Goal: Task Accomplishment & Management: Manage account settings

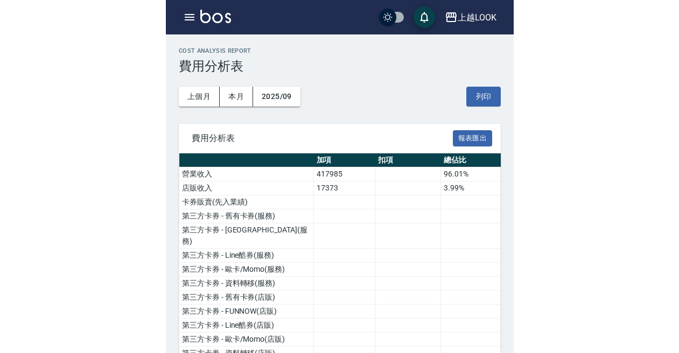
scroll to position [749, 0]
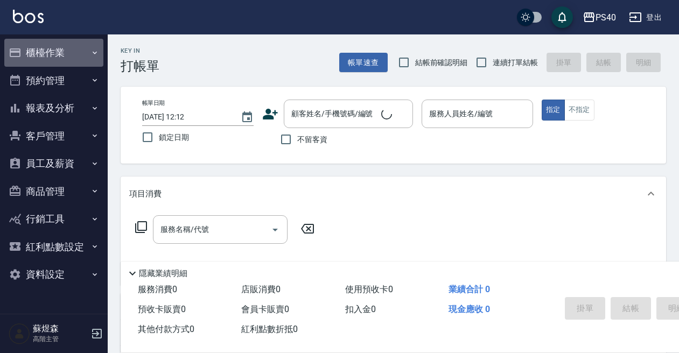
click at [51, 61] on button "櫃檯作業" at bounding box center [53, 53] width 99 height 28
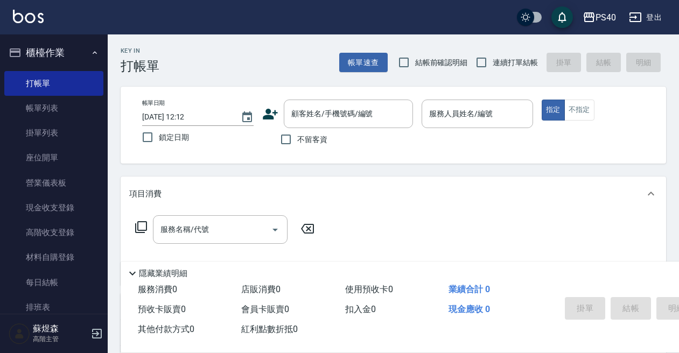
click at [56, 59] on button "櫃檯作業" at bounding box center [53, 53] width 99 height 28
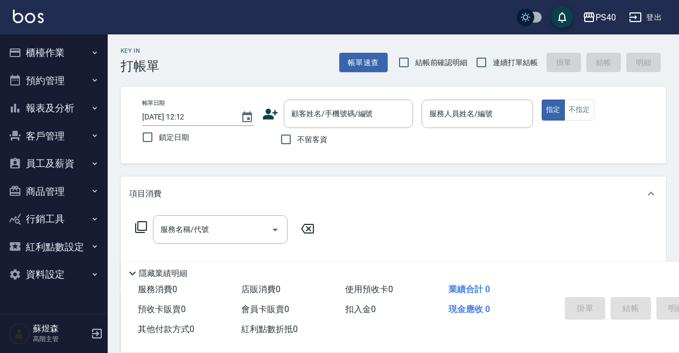
click at [59, 56] on button "櫃檯作業" at bounding box center [53, 53] width 99 height 28
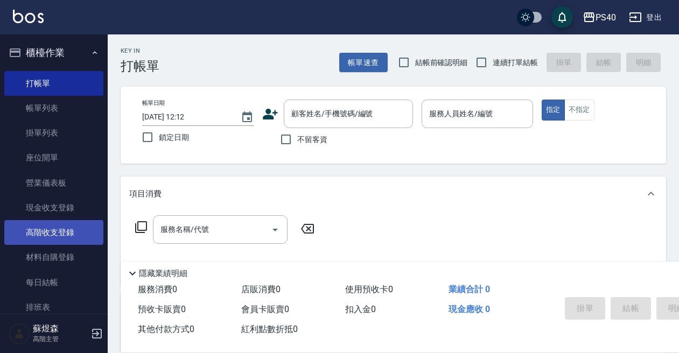
click at [53, 231] on link "高階收支登錄" at bounding box center [53, 232] width 99 height 25
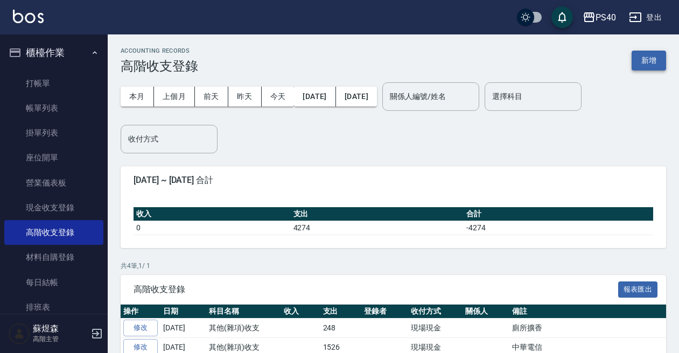
click at [641, 66] on button "新增" at bounding box center [648, 61] width 34 height 20
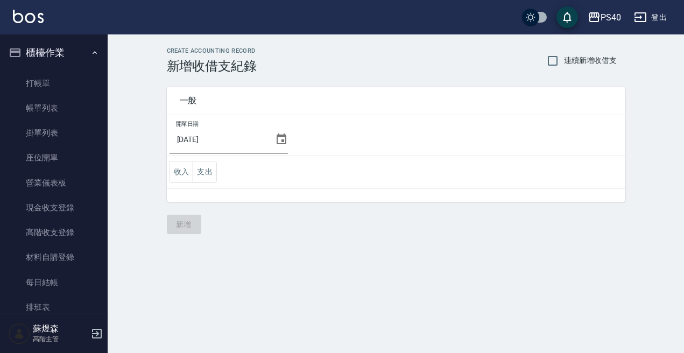
click at [280, 139] on icon at bounding box center [281, 139] width 13 height 13
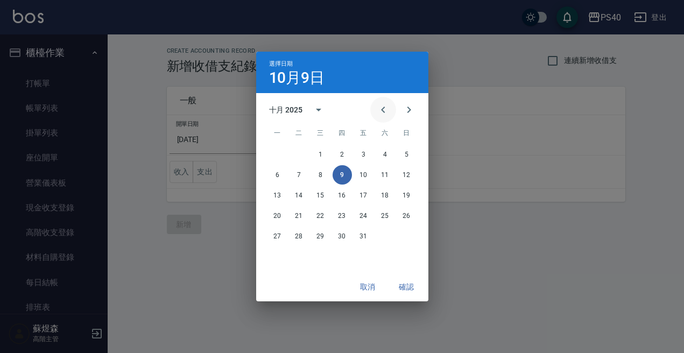
click at [377, 110] on icon "Previous month" at bounding box center [383, 109] width 13 height 13
click at [301, 230] on button "30" at bounding box center [299, 236] width 19 height 19
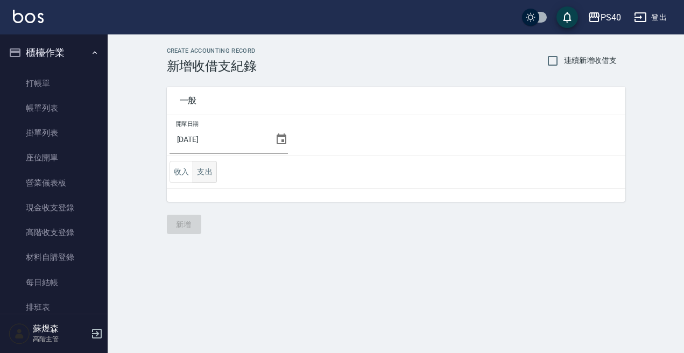
click at [211, 177] on button "支出" at bounding box center [205, 172] width 24 height 22
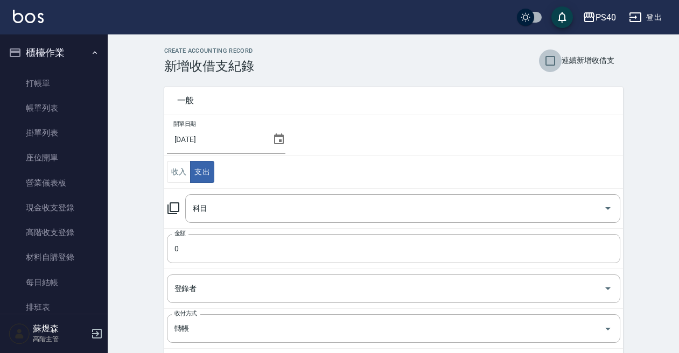
click at [550, 59] on input "連續新增收借支" at bounding box center [550, 61] width 23 height 23
checkbox input "true"
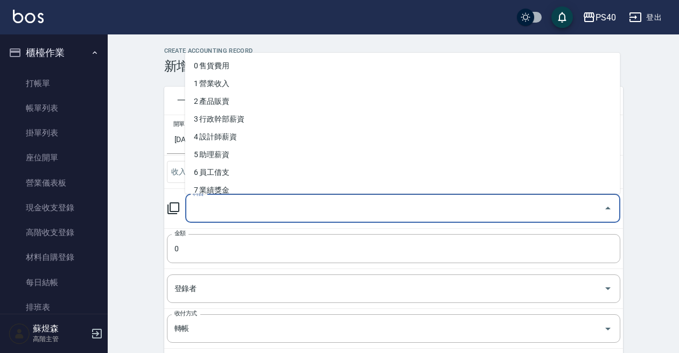
click at [334, 205] on input "科目" at bounding box center [394, 208] width 409 height 19
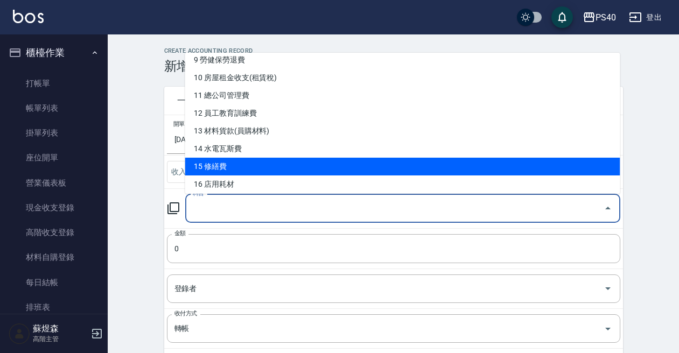
scroll to position [166, 0]
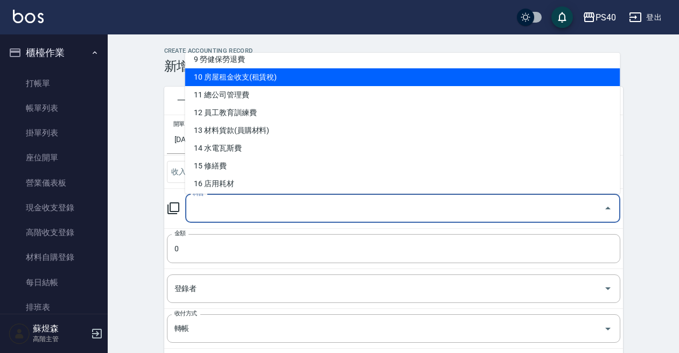
click at [261, 79] on li "10 房屋租金收支(租賃稅)" at bounding box center [402, 77] width 435 height 18
type input "10 房屋租金收支(租賃稅)"
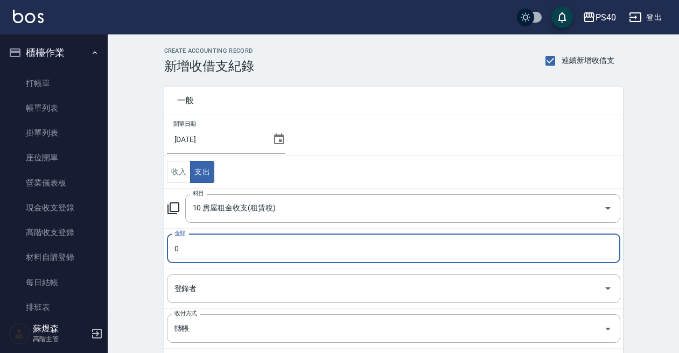
click at [277, 255] on input "0" at bounding box center [393, 248] width 453 height 29
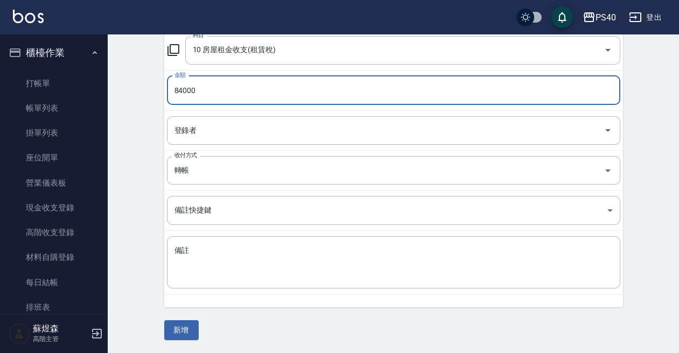
scroll to position [158, 0]
type input "84000"
click at [181, 324] on button "新增" at bounding box center [181, 331] width 34 height 20
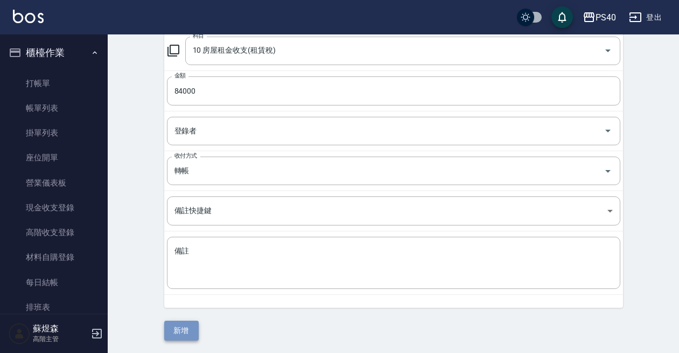
click at [182, 327] on button "新增" at bounding box center [181, 331] width 34 height 20
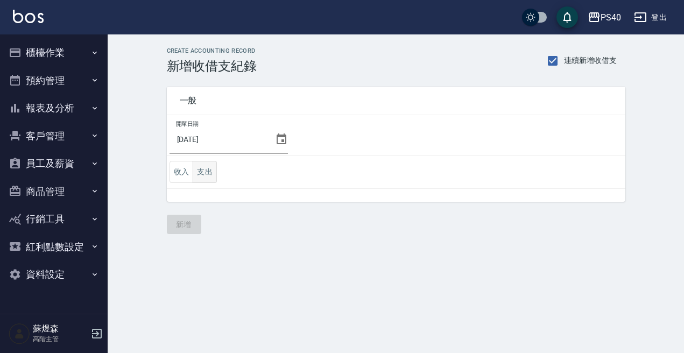
click at [212, 179] on button "支出" at bounding box center [205, 172] width 24 height 22
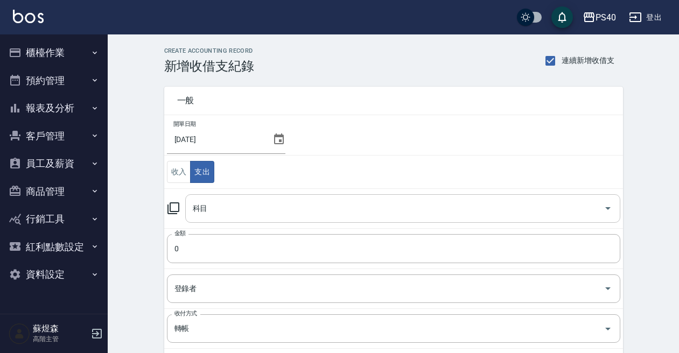
click at [222, 220] on div "科目" at bounding box center [402, 208] width 435 height 29
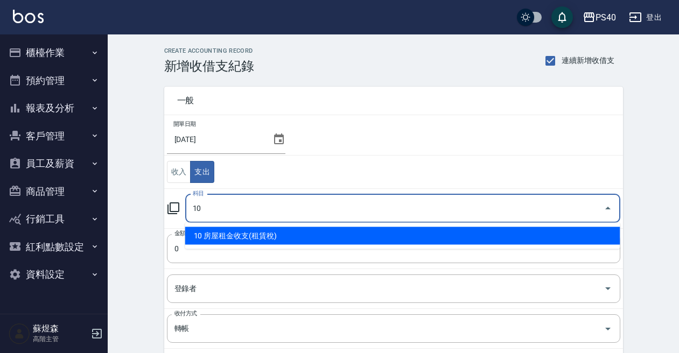
click at [227, 236] on li "10 房屋租金收支(租賃稅)" at bounding box center [402, 236] width 435 height 18
type input "10 房屋租金收支(租賃稅)"
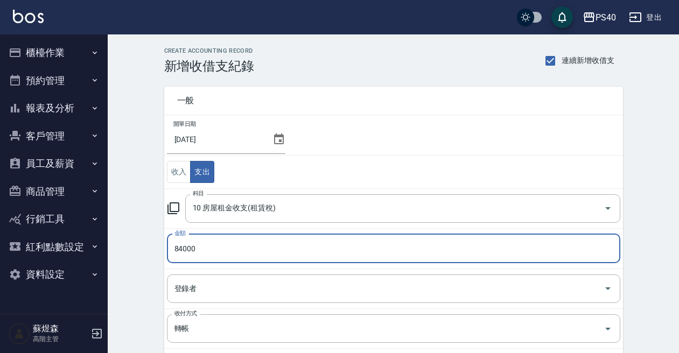
type input "84000"
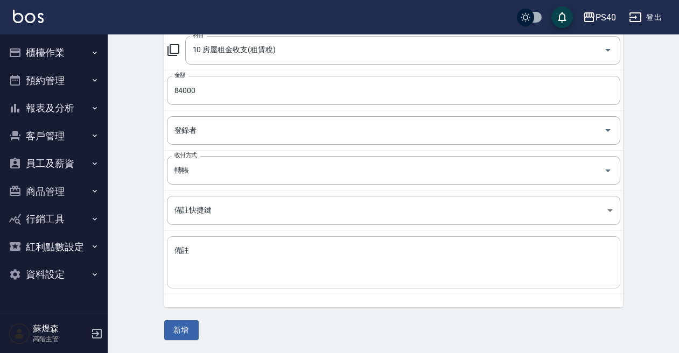
scroll to position [158, 0]
click at [183, 325] on button "新增" at bounding box center [181, 331] width 34 height 20
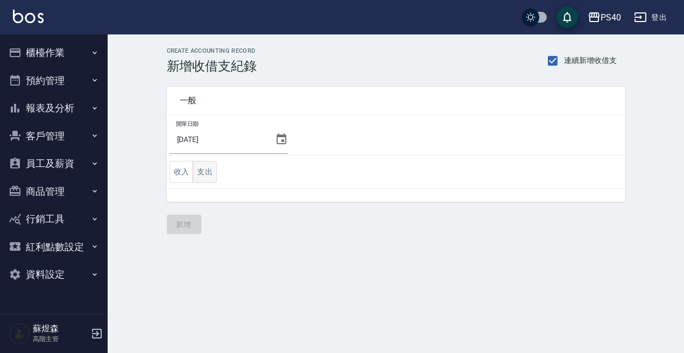
click at [205, 176] on button "支出" at bounding box center [205, 172] width 24 height 22
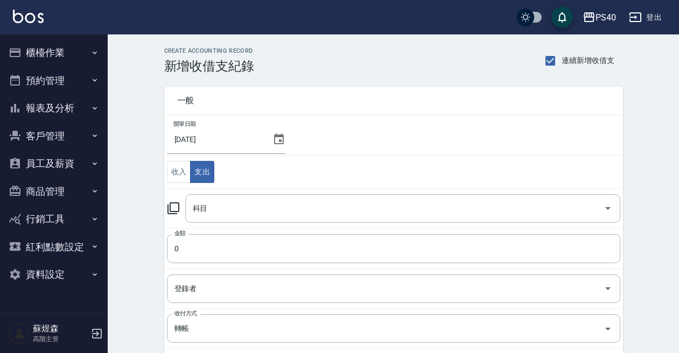
click at [273, 153] on div "2025/09/30" at bounding box center [226, 139] width 118 height 29
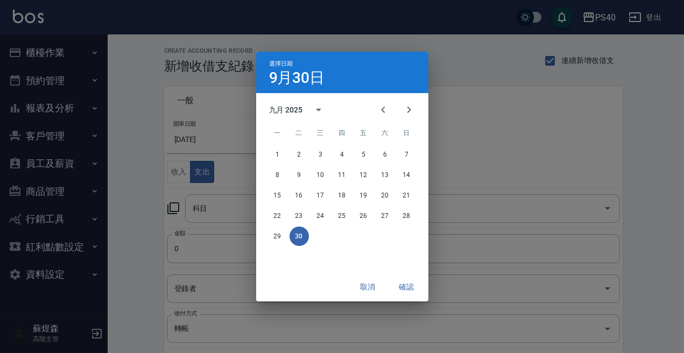
click at [147, 191] on div "選擇日期 9月30日 九月 2025 一 二 三 四 五 六 日 1 2 3 4 5 6 7 8 9 10 11 12 13 14 15 16 17 18 1…" at bounding box center [342, 176] width 684 height 353
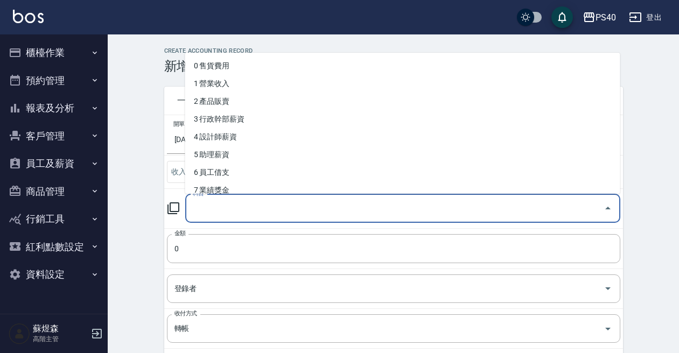
click at [200, 203] on div "科目 科目" at bounding box center [402, 208] width 435 height 29
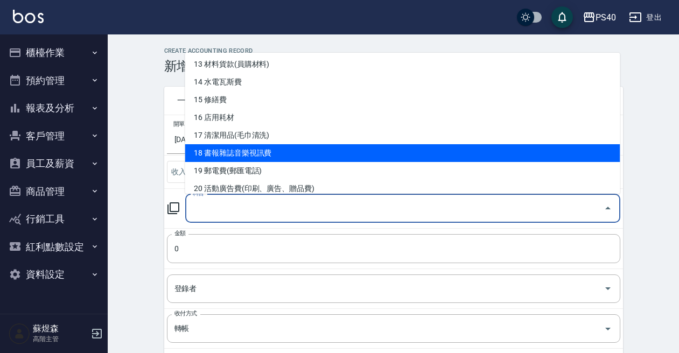
scroll to position [253, 0]
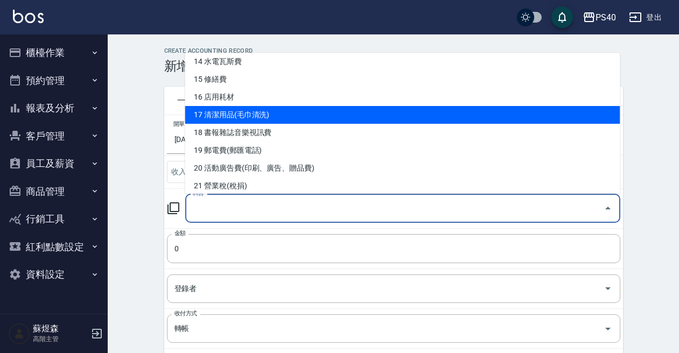
click at [257, 111] on li "17 清潔用品(毛巾清洗)" at bounding box center [402, 115] width 435 height 18
type input "17 清潔用品(毛巾清洗)"
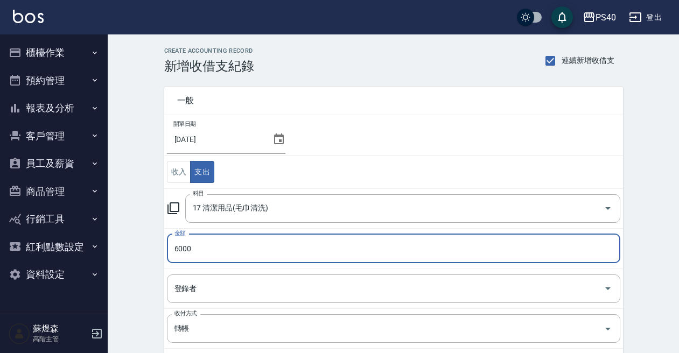
type input "6000"
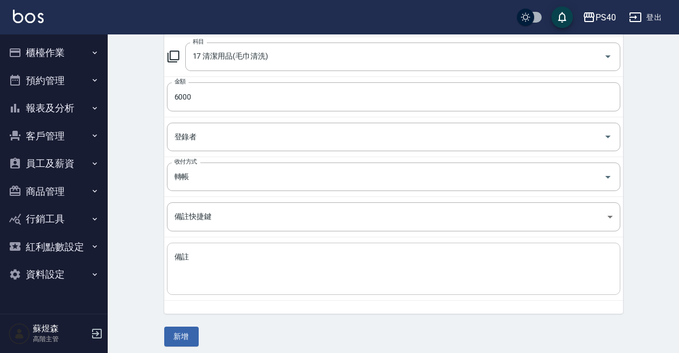
scroll to position [154, 0]
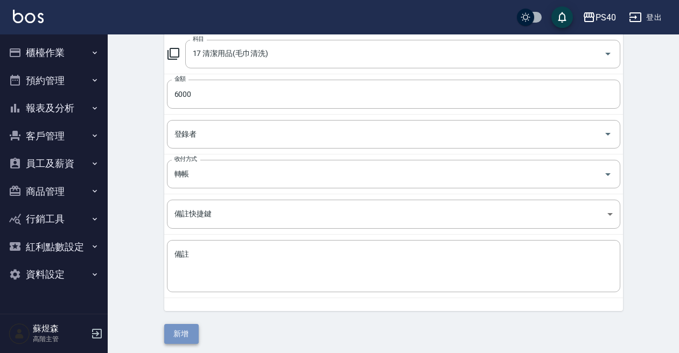
click at [189, 328] on button "新增" at bounding box center [181, 334] width 34 height 20
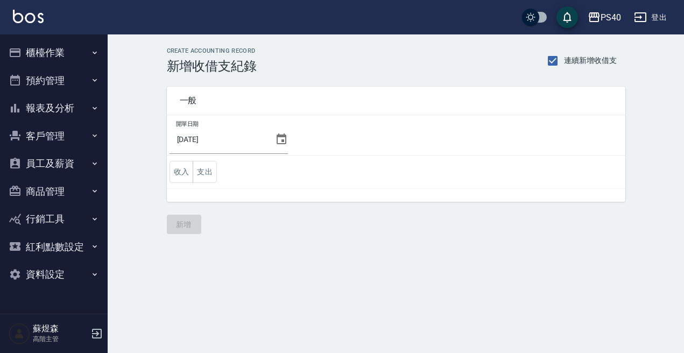
click at [275, 140] on icon at bounding box center [281, 139] width 13 height 13
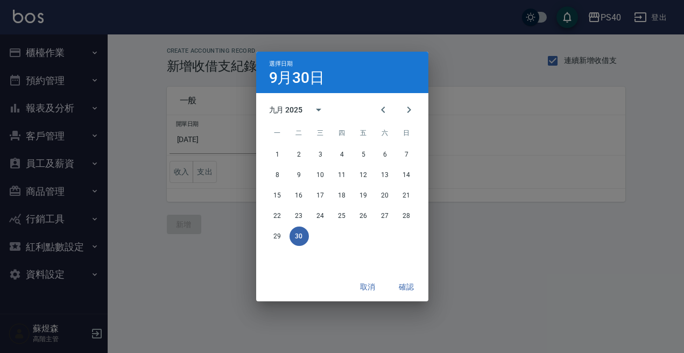
click at [153, 159] on div "選擇日期 9月30日 九月 2025 一 二 三 四 五 六 日 1 2 3 4 5 6 7 8 9 10 11 12 13 14 15 16 17 18 1…" at bounding box center [342, 176] width 684 height 353
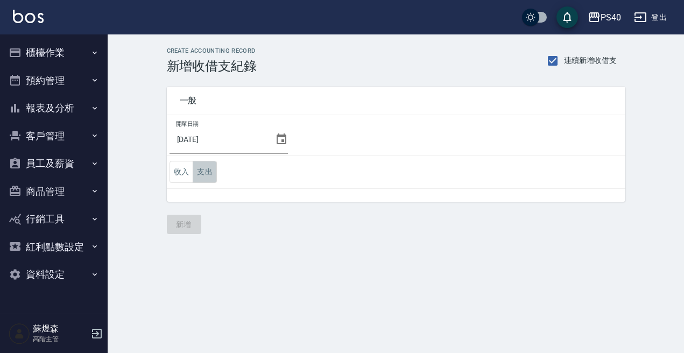
click at [196, 171] on button "支出" at bounding box center [205, 172] width 24 height 22
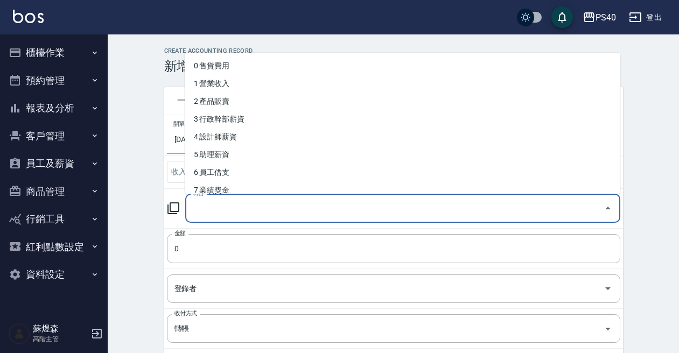
click at [244, 205] on input "科目" at bounding box center [394, 208] width 409 height 19
type input "6"
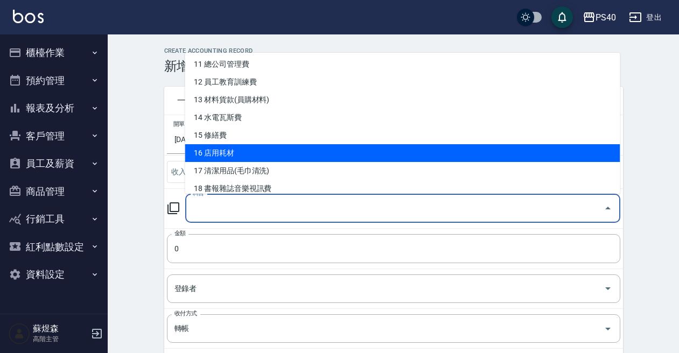
scroll to position [206, 0]
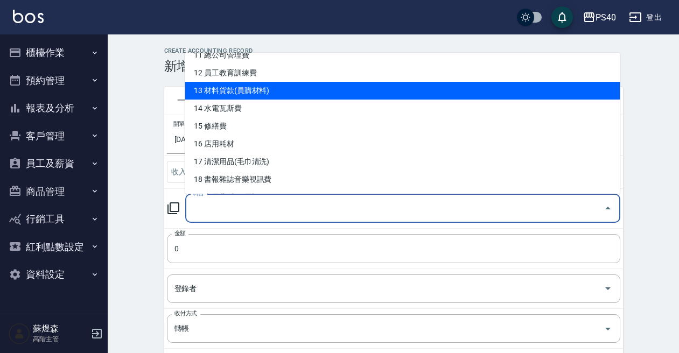
click at [243, 92] on li "13 材料貨款(員購材料)" at bounding box center [402, 91] width 435 height 18
type input "13 材料貨款(員購材料)"
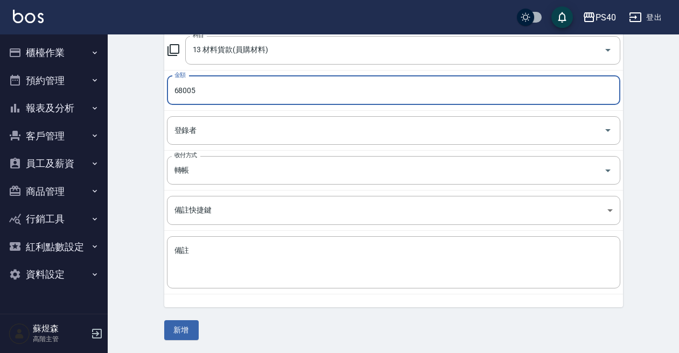
scroll to position [158, 0]
type input "68005"
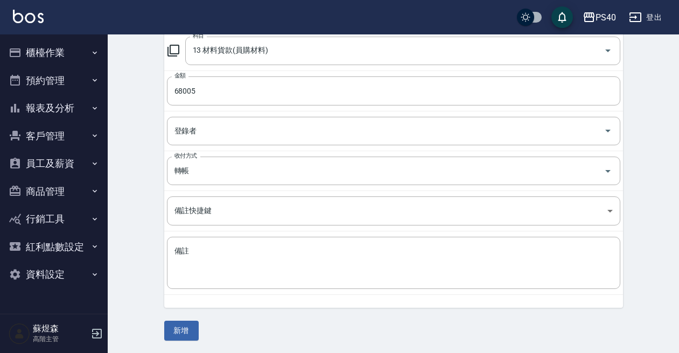
click at [138, 269] on div "CREATE ACCOUNTING RECORD 新增收借支紀錄 連續新增收借支 一般 開單日期 2025/09/30 收入 支出 科目 13 材料貨款(員購…" at bounding box center [393, 115] width 571 height 477
click at [188, 333] on button "新增" at bounding box center [181, 331] width 34 height 20
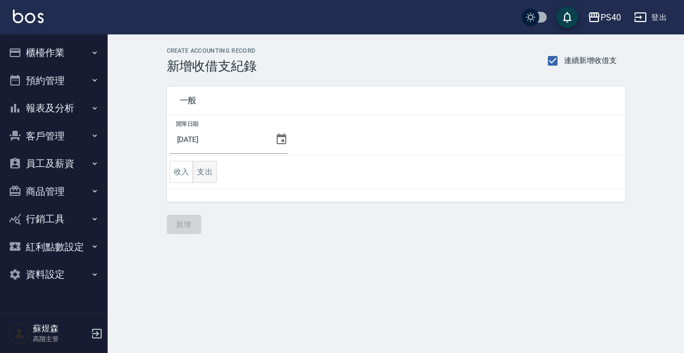
click at [210, 178] on button "支出" at bounding box center [205, 172] width 24 height 22
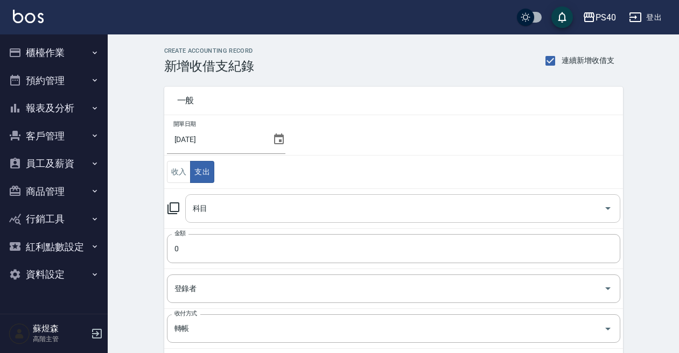
click at [269, 215] on input "科目" at bounding box center [394, 208] width 409 height 19
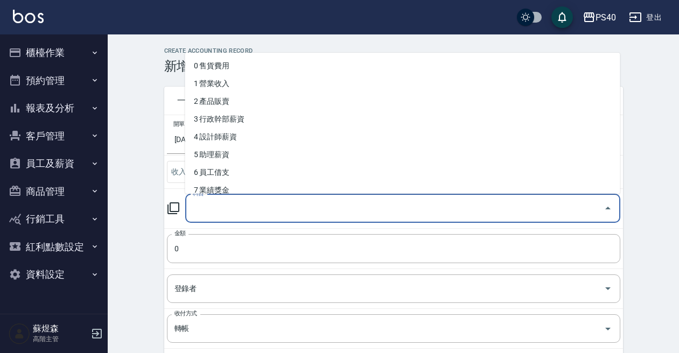
type input "1"
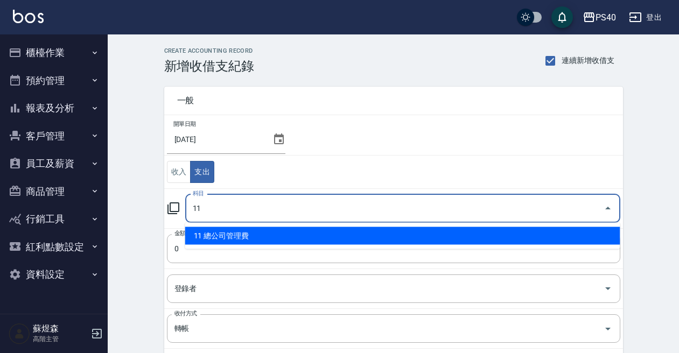
click at [254, 230] on li "11 總公司管理費" at bounding box center [402, 236] width 435 height 18
type input "11 總公司管理費"
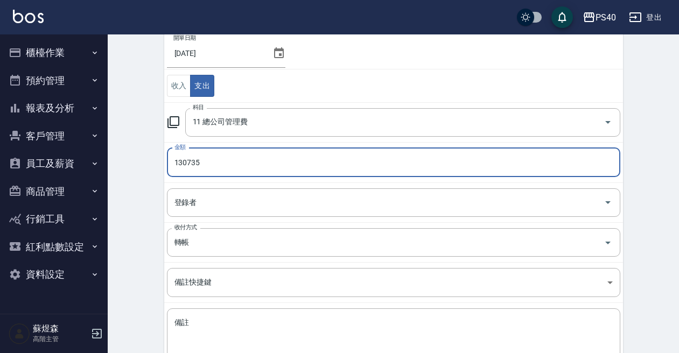
scroll to position [90, 0]
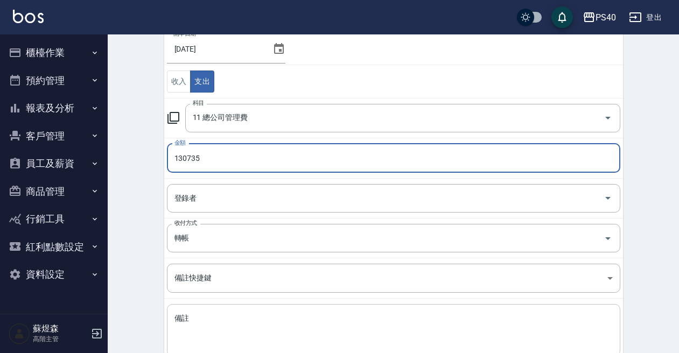
type input "130735"
click at [228, 319] on textarea "備註" at bounding box center [393, 330] width 438 height 34
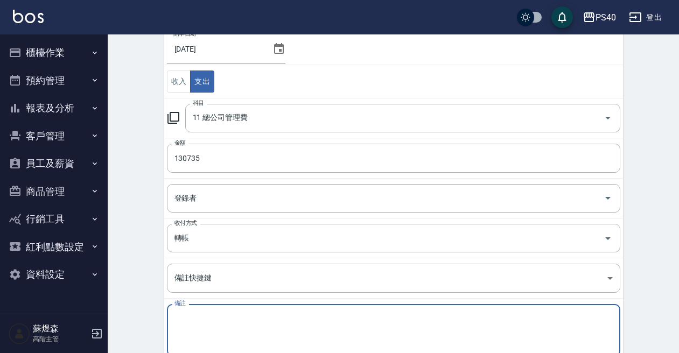
type textarea "f"
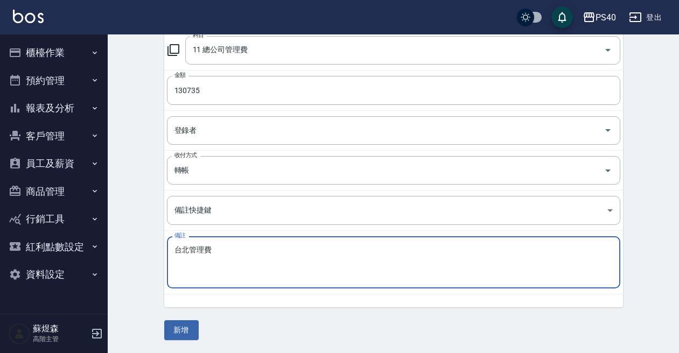
scroll to position [158, 0]
type textarea "台北管理費"
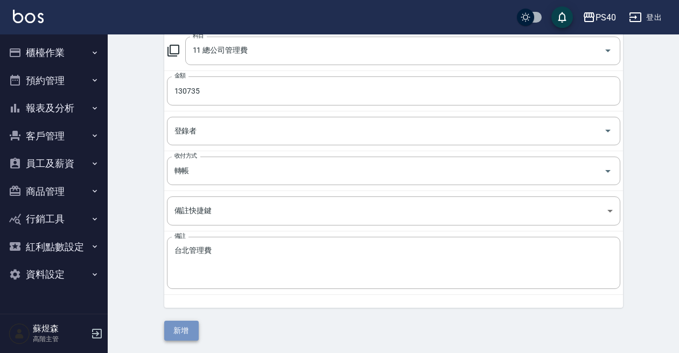
click at [186, 328] on button "新增" at bounding box center [181, 331] width 34 height 20
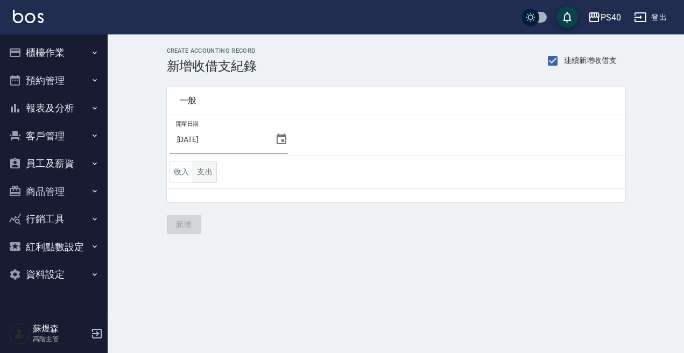
click at [207, 173] on button "支出" at bounding box center [205, 172] width 24 height 22
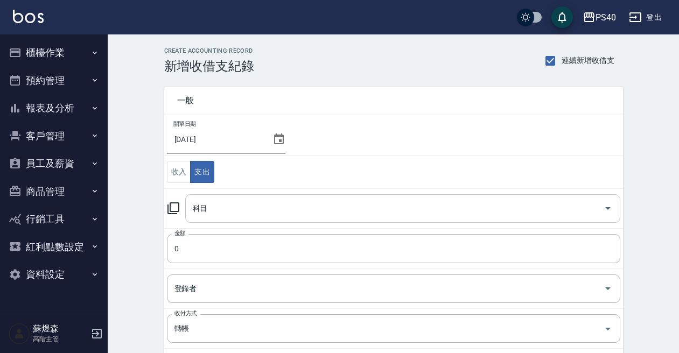
click at [240, 217] on input "科目" at bounding box center [394, 208] width 409 height 19
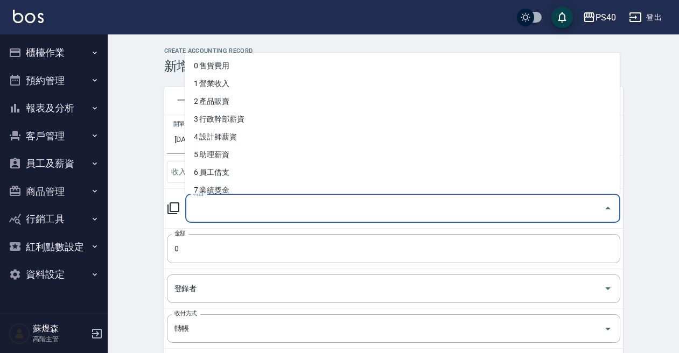
type input "ㄅ"
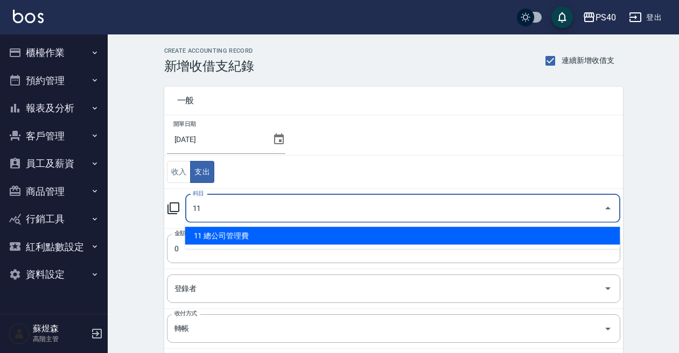
click at [230, 230] on li "11 總公司管理費" at bounding box center [402, 236] width 435 height 18
type input "11 總公司管理費"
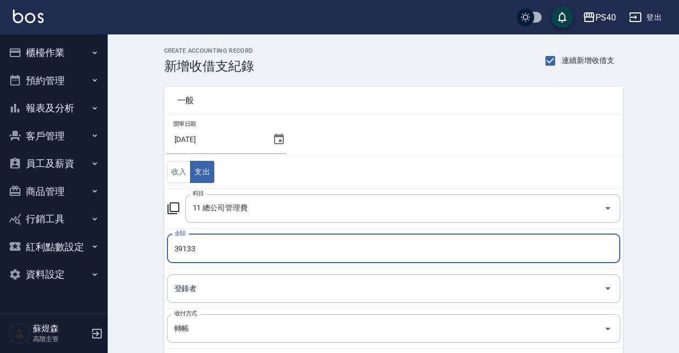
type input "39133"
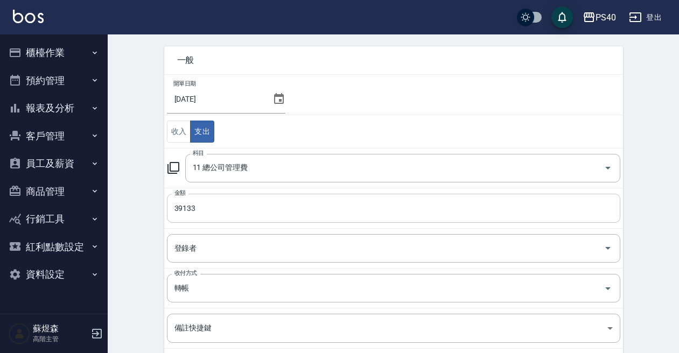
scroll to position [59, 0]
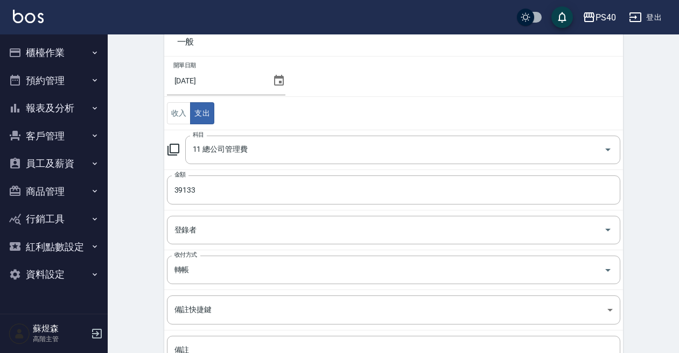
click at [154, 266] on div "一般 開單日期 [DATE] 收入 支出 科目 11 總公司管理費 科目 金額 39133 金額 登錄者 登錄者 收付方式 轉帳 收付方式 備註快捷鍵 ​ 備…" at bounding box center [386, 211] width 471 height 392
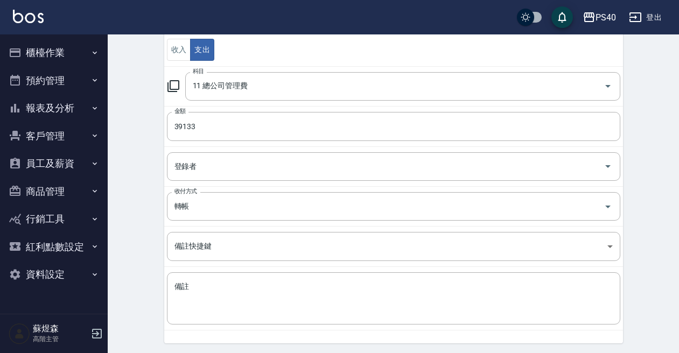
scroll to position [123, 0]
click at [203, 293] on textarea "備註" at bounding box center [393, 297] width 438 height 34
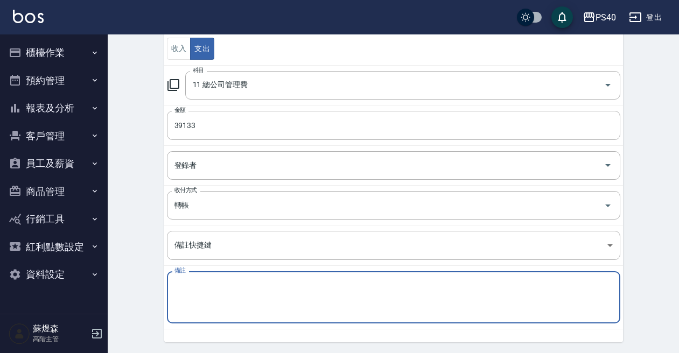
type textarea "w"
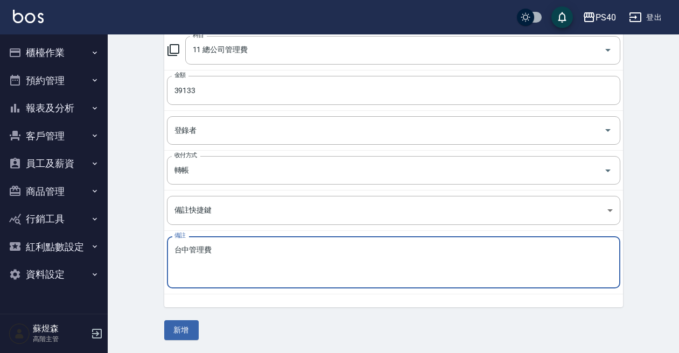
scroll to position [158, 0]
type textarea "台中管理費"
click at [183, 330] on button "新增" at bounding box center [181, 331] width 34 height 20
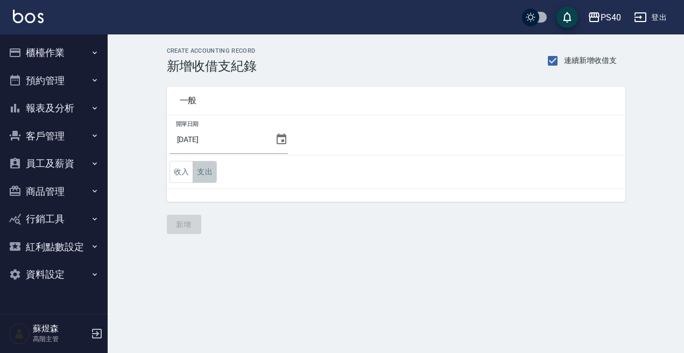
click at [208, 175] on button "支出" at bounding box center [205, 172] width 24 height 22
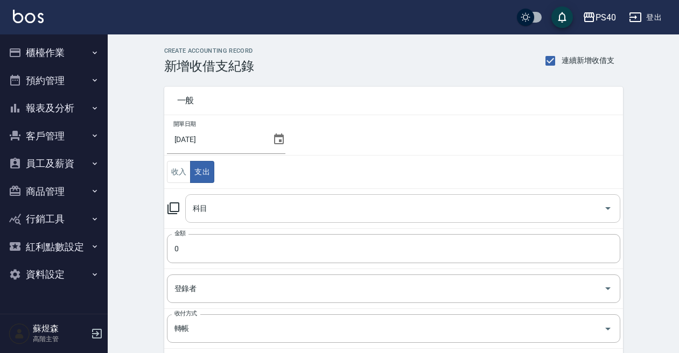
click at [251, 207] on input "科目" at bounding box center [394, 208] width 409 height 19
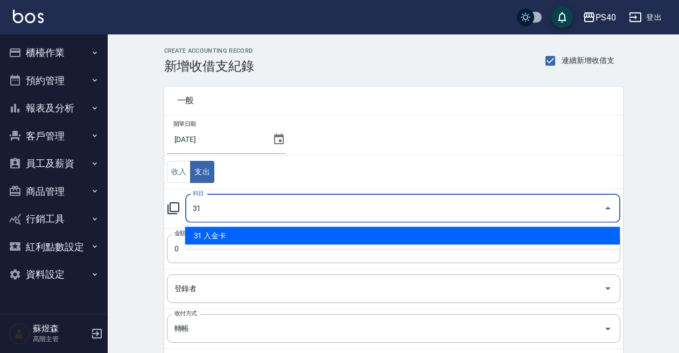
click at [237, 234] on li "31 入金卡" at bounding box center [402, 236] width 435 height 18
type input "31 入金卡"
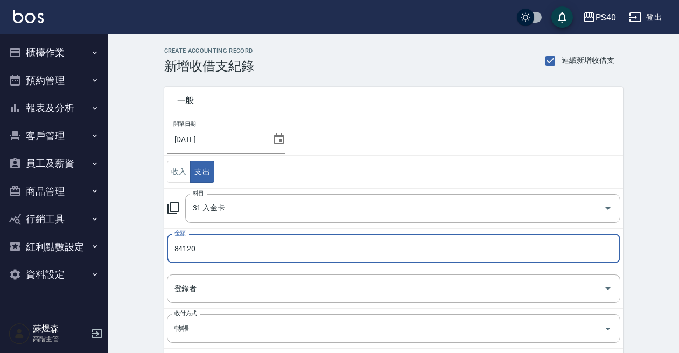
type input "84120"
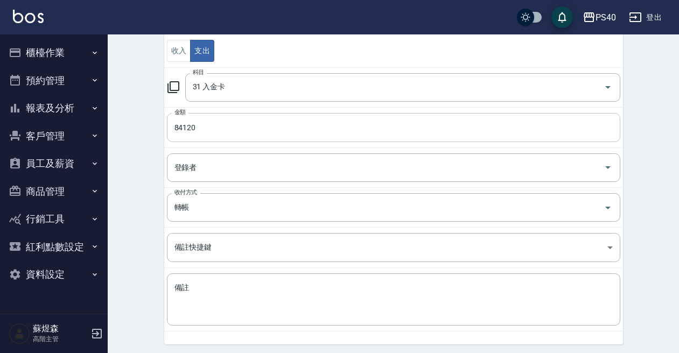
scroll to position [128, 0]
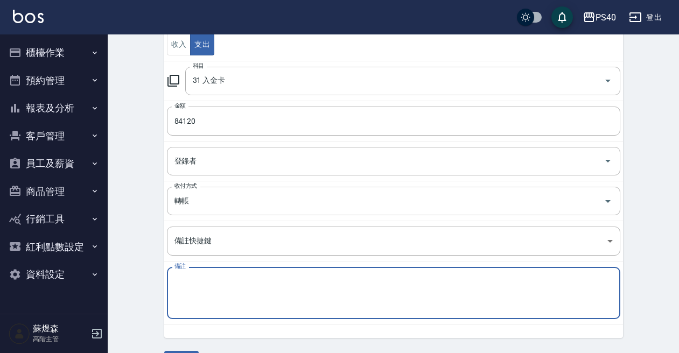
click at [273, 282] on textarea "備註" at bounding box center [393, 293] width 438 height 34
type textarea "2"
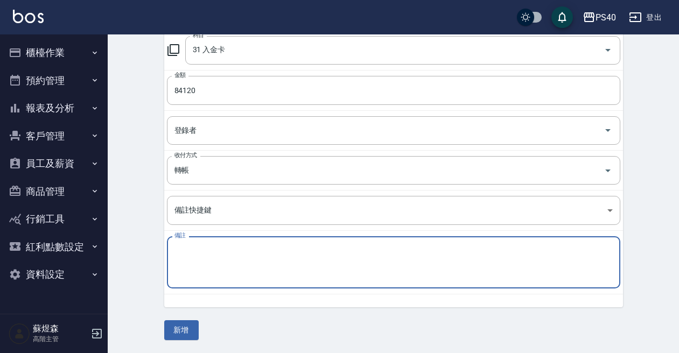
scroll to position [158, 0]
click at [179, 325] on button "新增" at bounding box center [181, 331] width 34 height 20
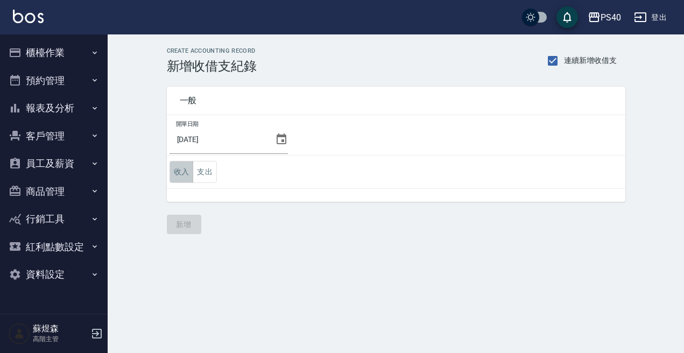
click at [177, 169] on button "收入" at bounding box center [182, 172] width 24 height 22
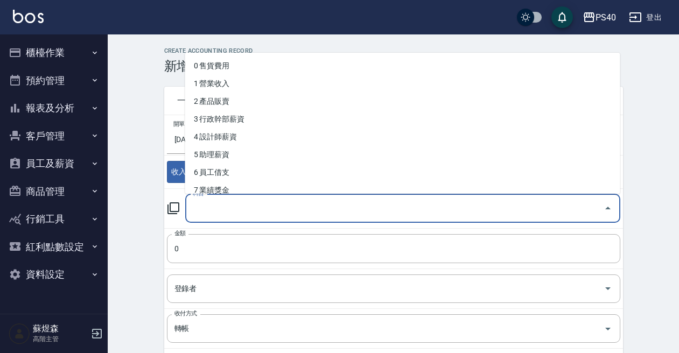
click at [222, 216] on input "科目" at bounding box center [394, 208] width 409 height 19
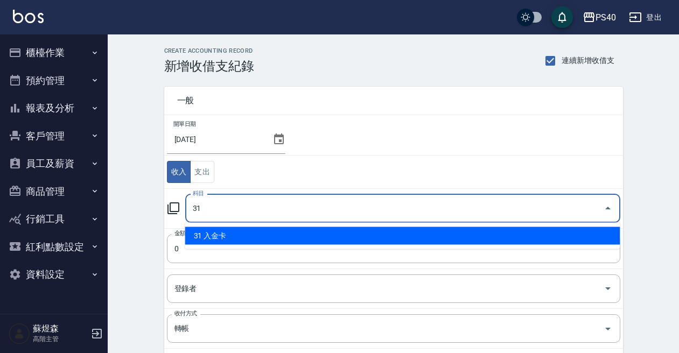
click at [219, 246] on ul "31 入金卡" at bounding box center [402, 236] width 435 height 26
click at [225, 236] on li "31 入金卡" at bounding box center [402, 236] width 435 height 18
type input "31 入金卡"
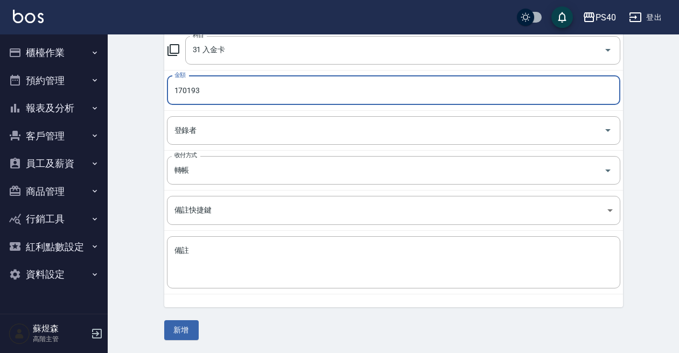
scroll to position [158, 0]
type input "170193"
click at [186, 322] on button "新增" at bounding box center [181, 331] width 34 height 20
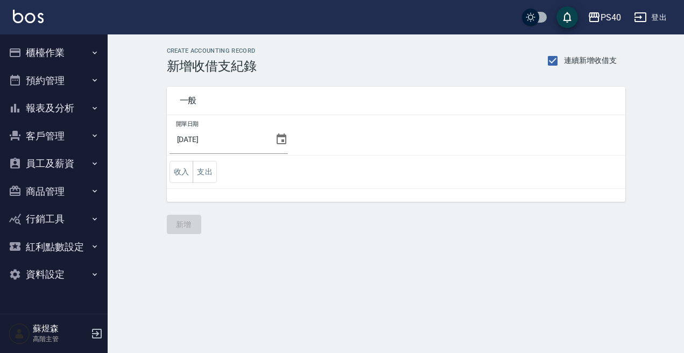
click at [61, 116] on button "報表及分析" at bounding box center [53, 108] width 99 height 28
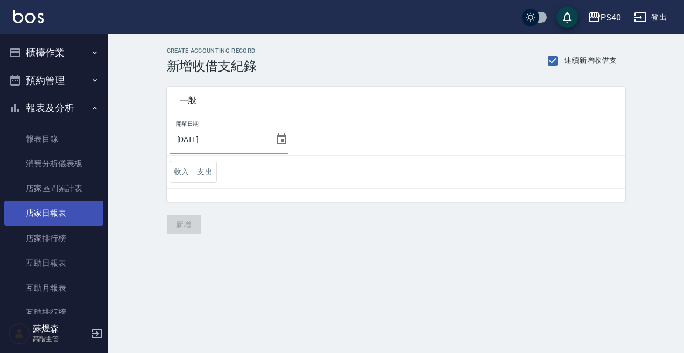
click at [77, 214] on link "店家日報表" at bounding box center [53, 213] width 99 height 25
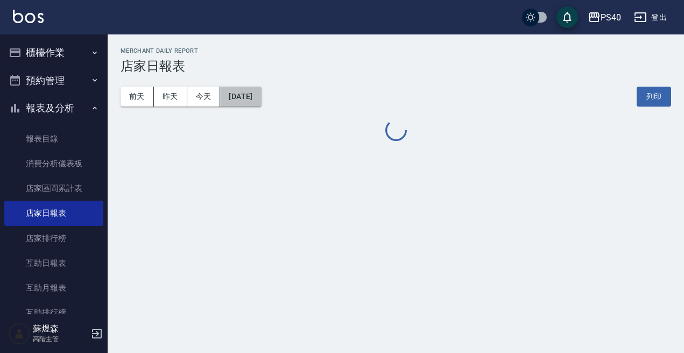
click at [254, 95] on button "[DATE]" at bounding box center [240, 97] width 41 height 20
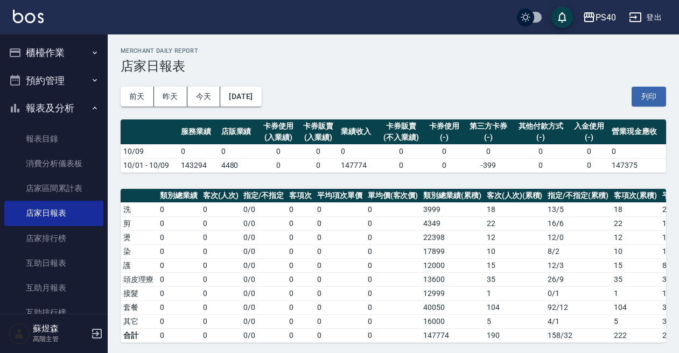
click at [375, 107] on div "[DATE] [DATE] [DATE] [DATE] 列印" at bounding box center [393, 97] width 545 height 46
click at [259, 103] on button "[DATE]" at bounding box center [240, 97] width 41 height 20
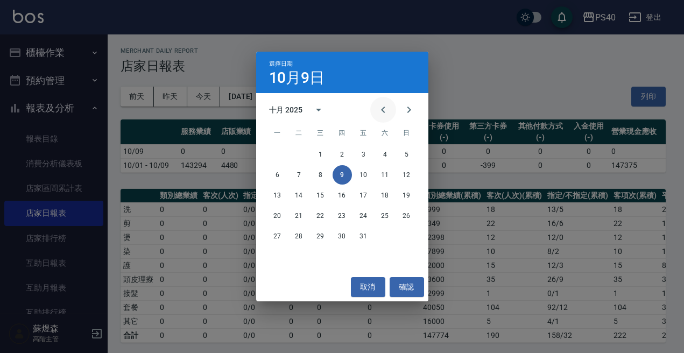
click at [382, 109] on icon "Previous month" at bounding box center [383, 110] width 4 height 6
click at [300, 229] on button "30" at bounding box center [299, 236] width 19 height 19
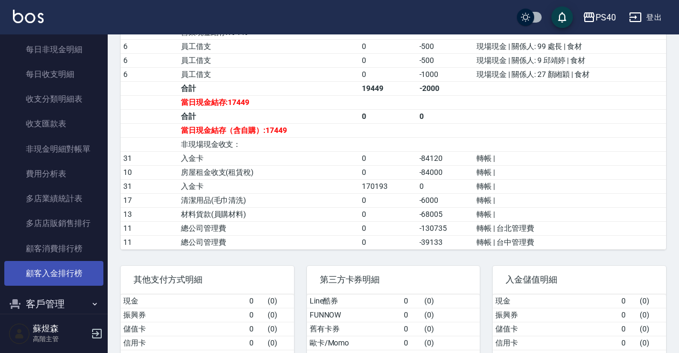
scroll to position [884, 0]
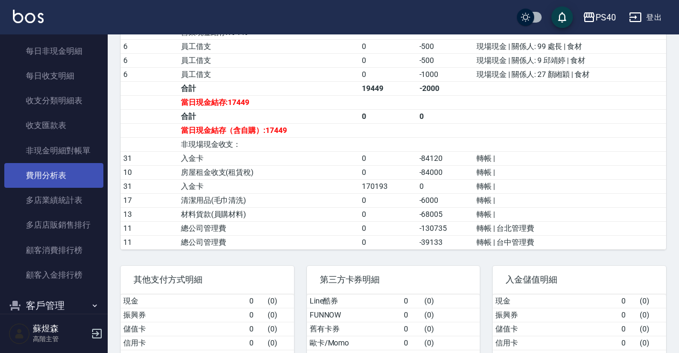
click at [61, 164] on link "費用分析表" at bounding box center [53, 175] width 99 height 25
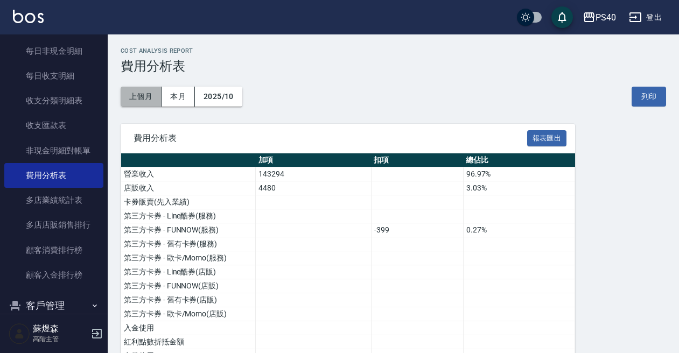
click at [143, 97] on button "上個月" at bounding box center [141, 97] width 41 height 20
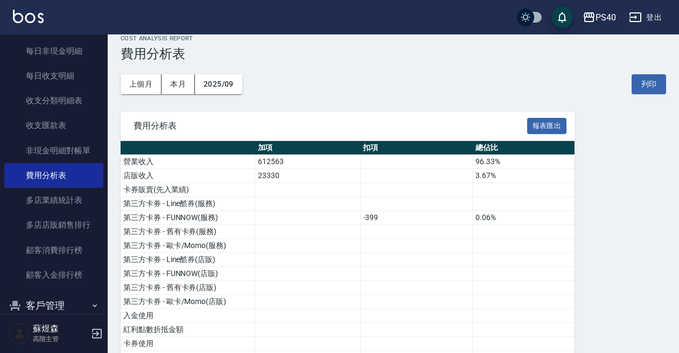
click at [600, 2] on div "PS40 登出" at bounding box center [339, 17] width 679 height 34
click at [600, 17] on div "PS40" at bounding box center [605, 17] width 20 height 13
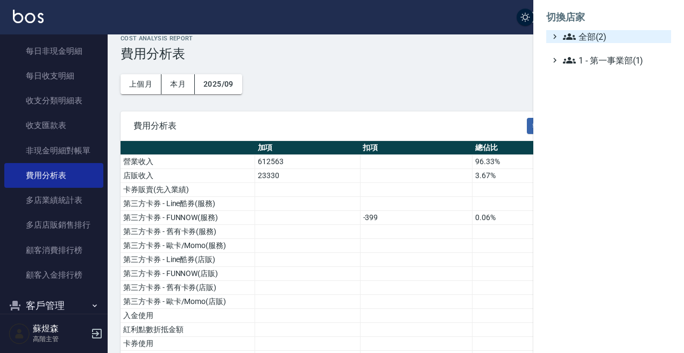
click at [594, 43] on span "全部(2)" at bounding box center [615, 36] width 104 height 13
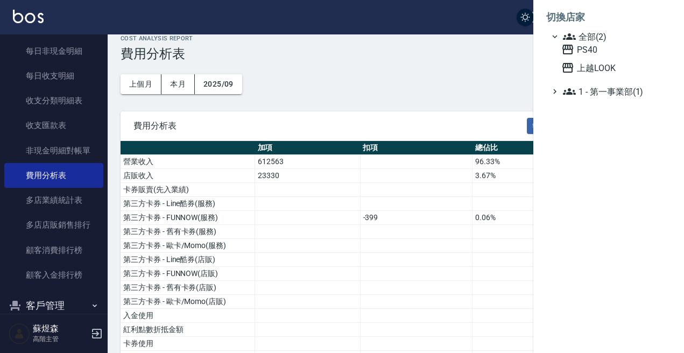
click at [603, 58] on div "PS40 上越LOOK" at bounding box center [614, 58] width 114 height 31
click at [598, 81] on ul "全部(2) PS40 上越LOOK 1 - 第一事業部(1)" at bounding box center [608, 64] width 125 height 68
click at [602, 75] on ul "全部(2) PS40 上越LOOK 1 - 第一事業部(1)" at bounding box center [608, 64] width 125 height 68
click at [606, 68] on span "上越LOOK" at bounding box center [613, 67] width 105 height 13
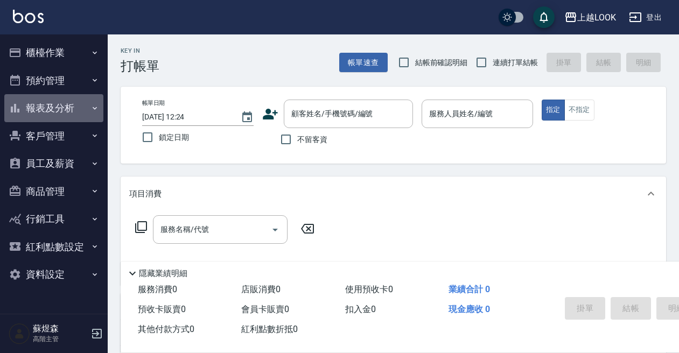
click at [65, 110] on button "報表及分析" at bounding box center [53, 108] width 99 height 28
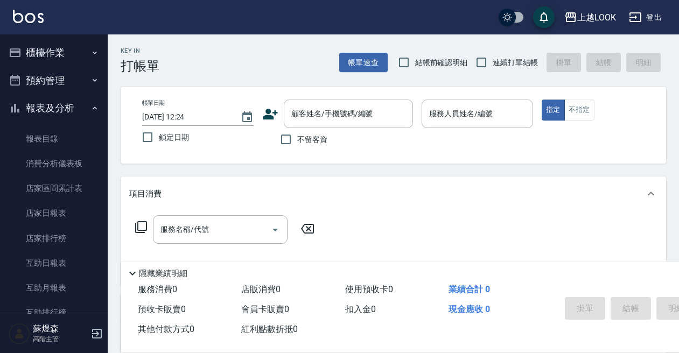
click at [69, 56] on button "櫃檯作業" at bounding box center [53, 53] width 99 height 28
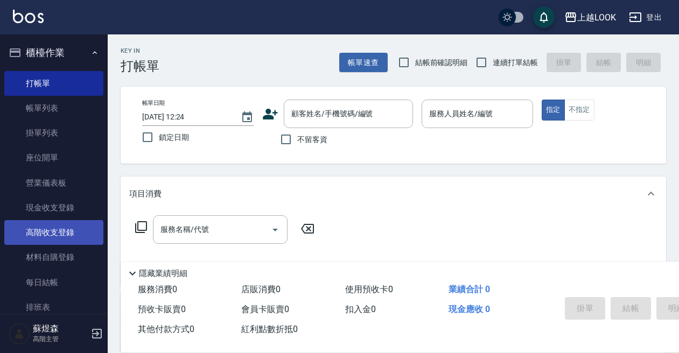
click at [68, 233] on link "高階收支登錄" at bounding box center [53, 232] width 99 height 25
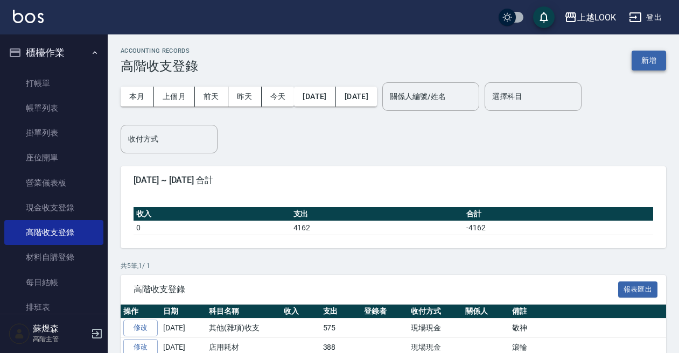
click at [646, 56] on button "新增" at bounding box center [648, 61] width 34 height 20
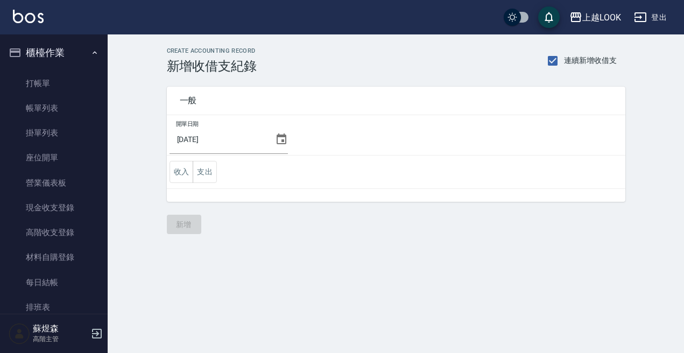
click at [275, 139] on icon at bounding box center [281, 139] width 13 height 13
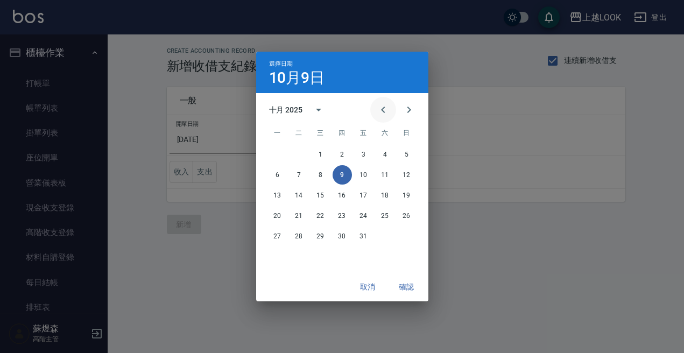
click at [384, 116] on icon "Previous month" at bounding box center [383, 109] width 13 height 13
click at [301, 237] on button "30" at bounding box center [299, 236] width 19 height 19
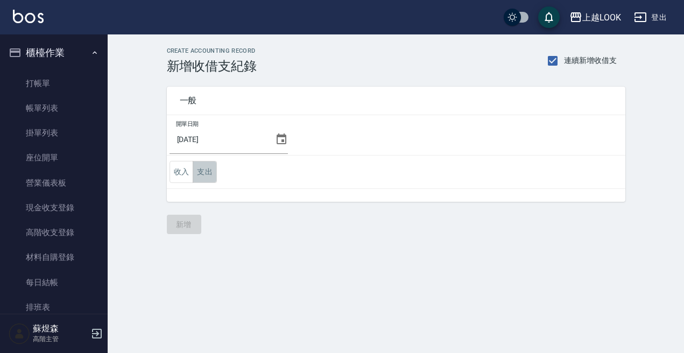
click at [203, 178] on button "支出" at bounding box center [205, 172] width 24 height 22
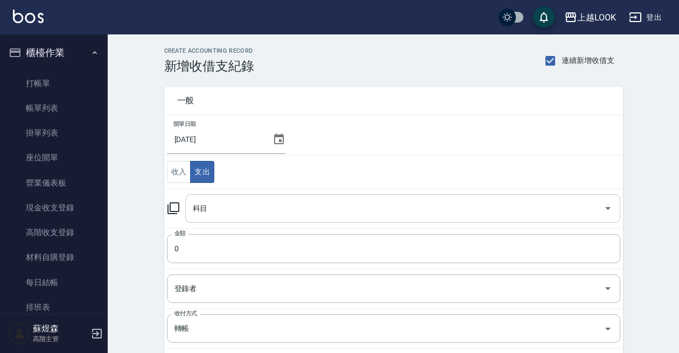
click at [255, 210] on input "科目" at bounding box center [394, 208] width 409 height 19
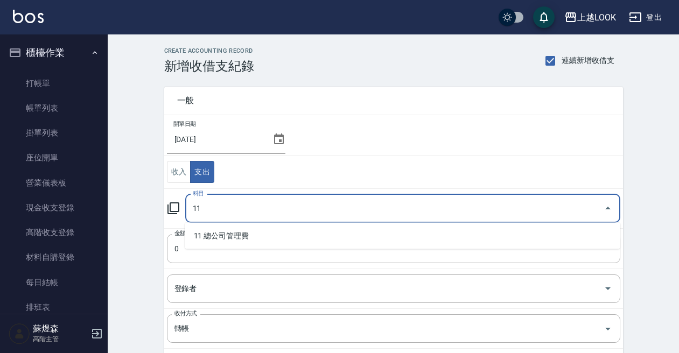
type input "1"
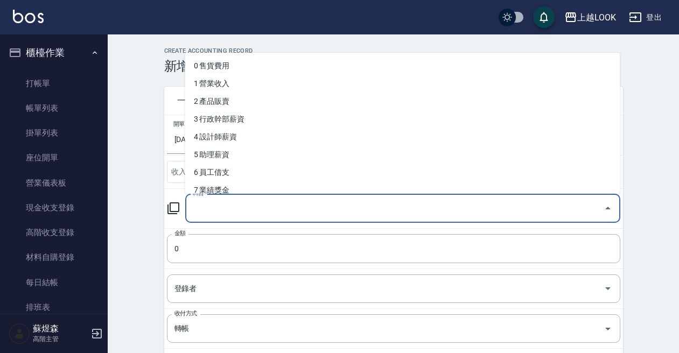
type input "2"
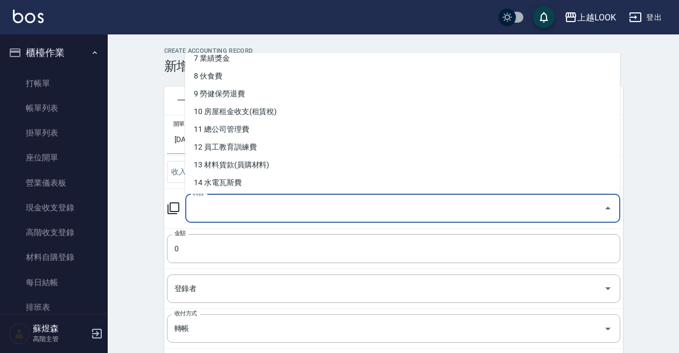
scroll to position [150, 0]
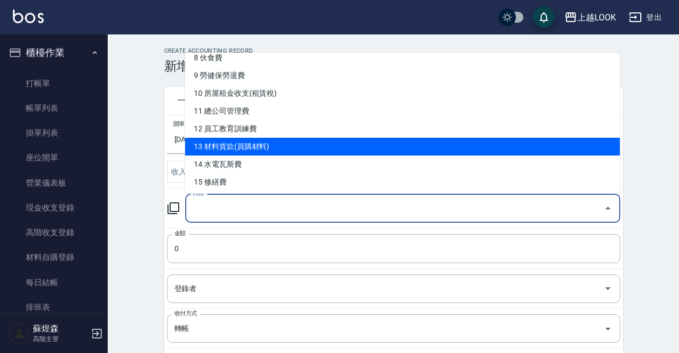
click at [266, 151] on li "13 材料貨款(員購材料)" at bounding box center [402, 147] width 435 height 18
type input "13 材料貨款(員購材料)"
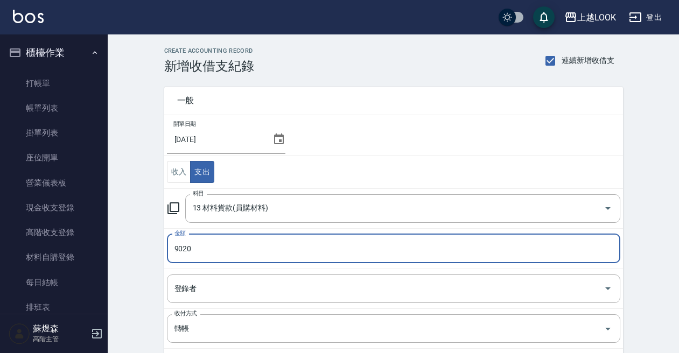
type input "9020"
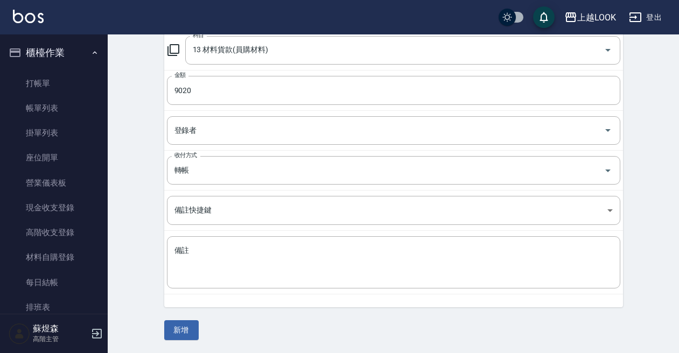
scroll to position [158, 0]
click at [190, 335] on button "新增" at bounding box center [181, 331] width 34 height 20
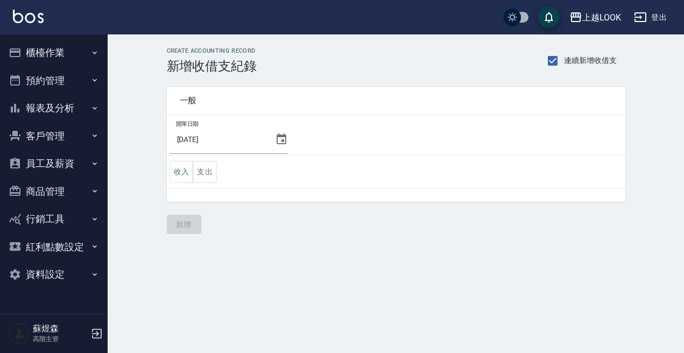
click at [219, 179] on td "收入 支出" at bounding box center [396, 172] width 459 height 33
click at [206, 174] on button "支出" at bounding box center [205, 172] width 24 height 22
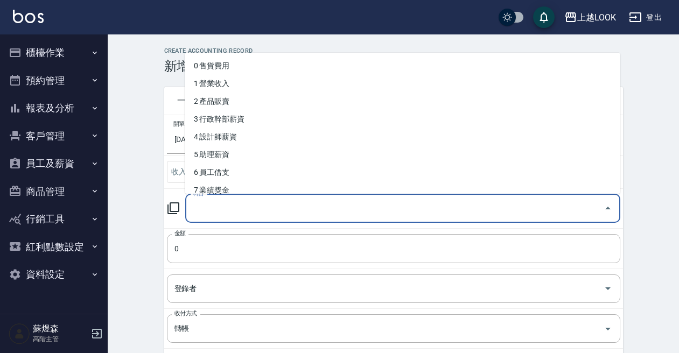
click at [240, 216] on input "科目" at bounding box center [394, 208] width 409 height 19
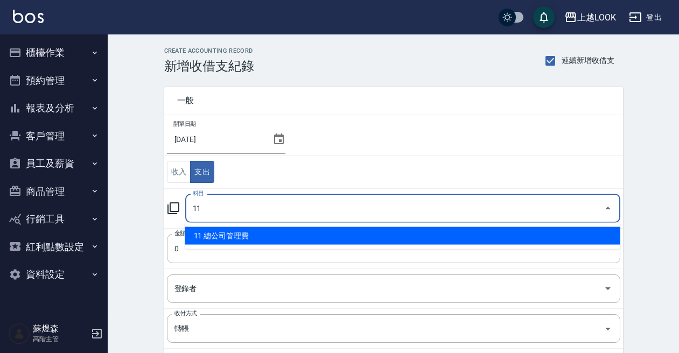
click at [248, 236] on li "11 總公司管理費" at bounding box center [402, 236] width 435 height 18
type input "11 總公司管理費"
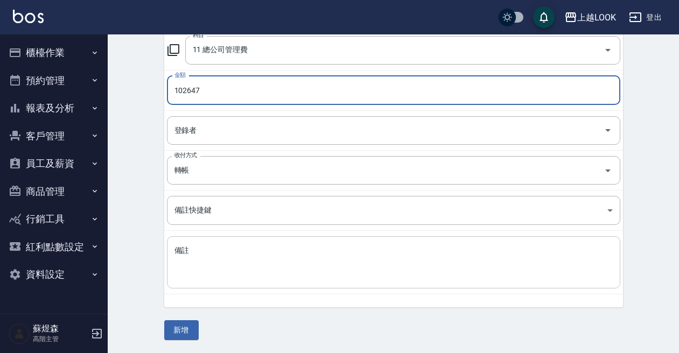
scroll to position [158, 0]
type input "102647"
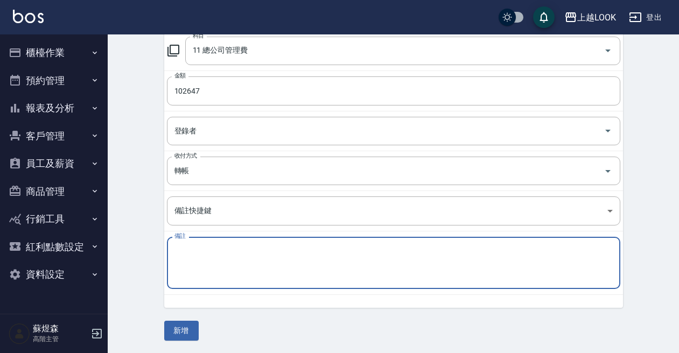
click at [247, 271] on textarea "備註" at bounding box center [393, 263] width 438 height 34
type textarea "d"
type textarea "ㄎ"
type textarea "台北管理費"
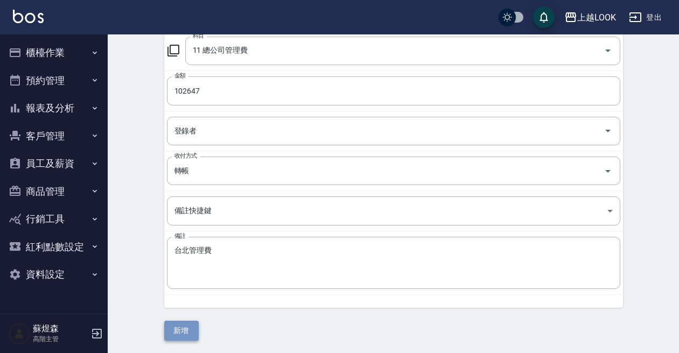
click at [179, 324] on button "新增" at bounding box center [181, 331] width 34 height 20
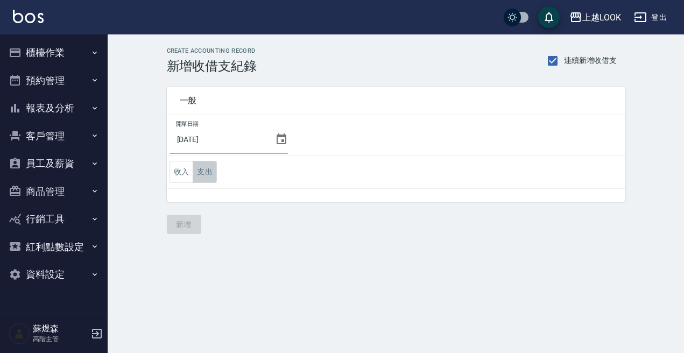
click at [212, 168] on button "支出" at bounding box center [205, 172] width 24 height 22
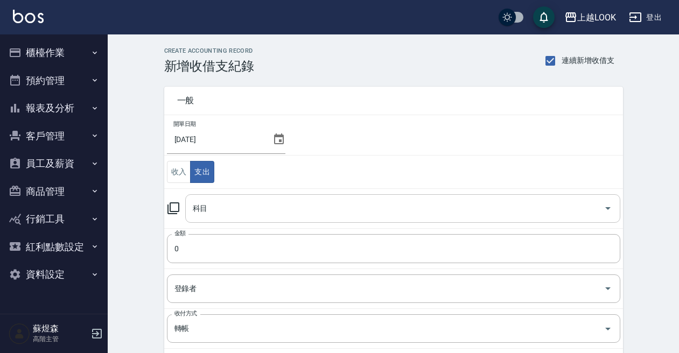
click at [221, 219] on div "科目" at bounding box center [402, 208] width 435 height 29
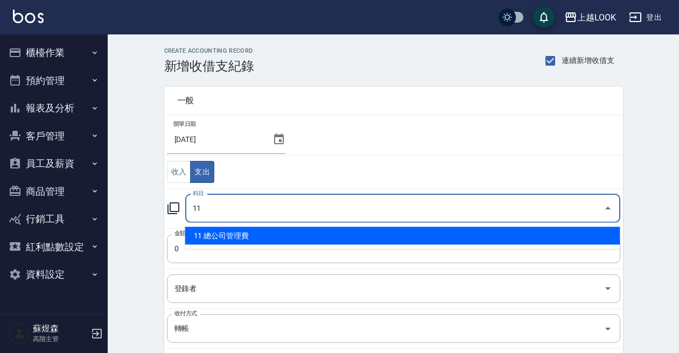
click at [223, 233] on li "11 總公司管理費" at bounding box center [402, 236] width 435 height 18
type input "11 總公司管理費"
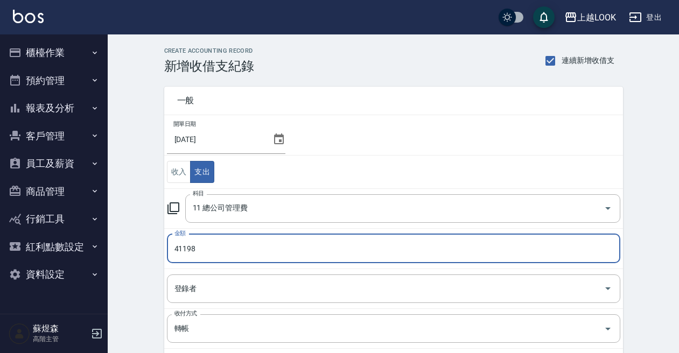
type input "41198"
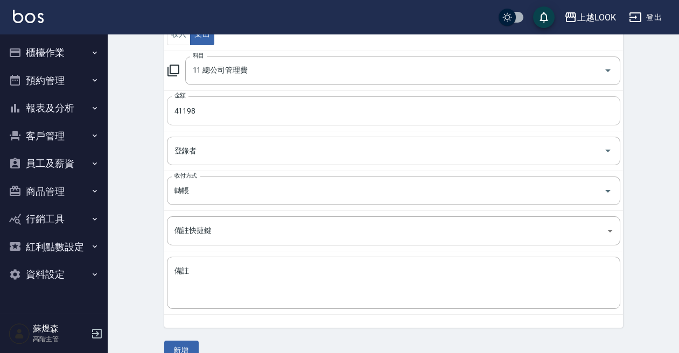
scroll to position [144, 0]
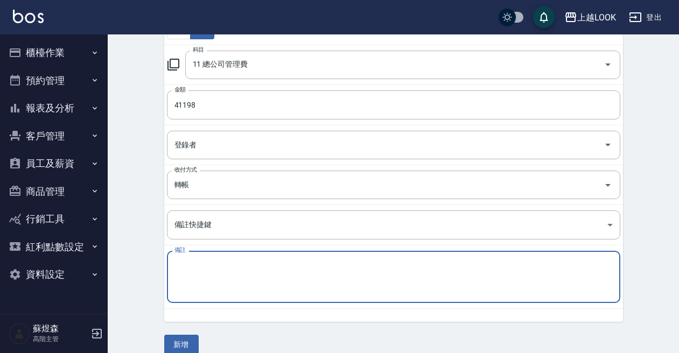
click at [209, 262] on textarea "備註" at bounding box center [393, 277] width 438 height 34
type textarea "d"
type textarea "w"
type textarea "台中管理費"
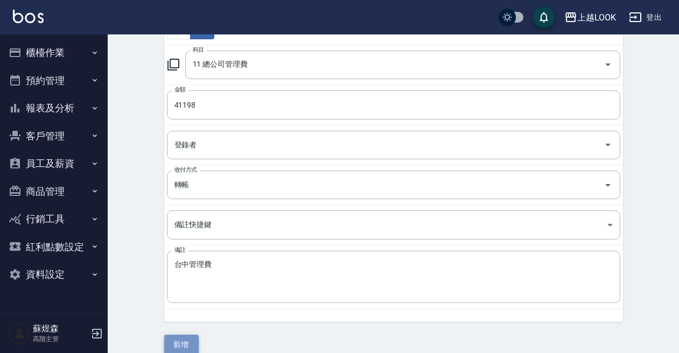
click at [184, 344] on button "新增" at bounding box center [181, 345] width 34 height 20
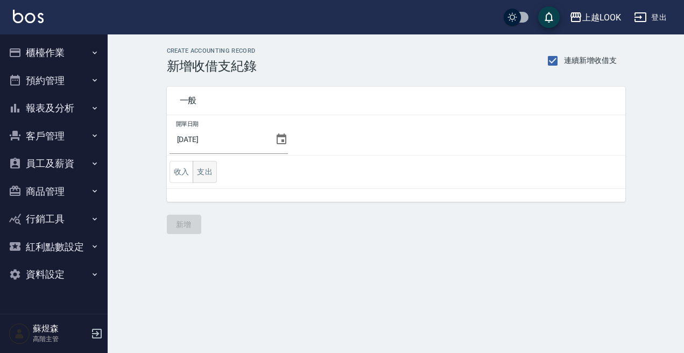
click at [212, 175] on button "支出" at bounding box center [205, 172] width 24 height 22
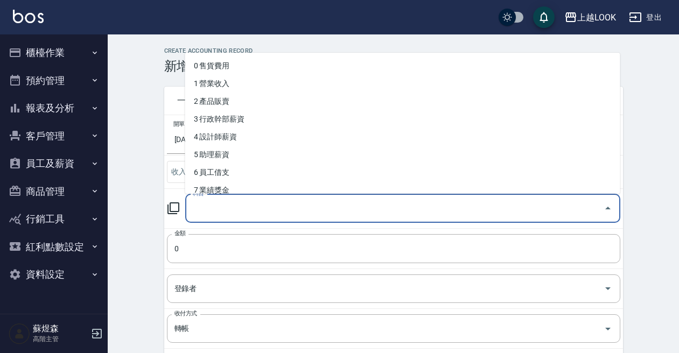
click at [227, 209] on input "科目" at bounding box center [394, 208] width 409 height 19
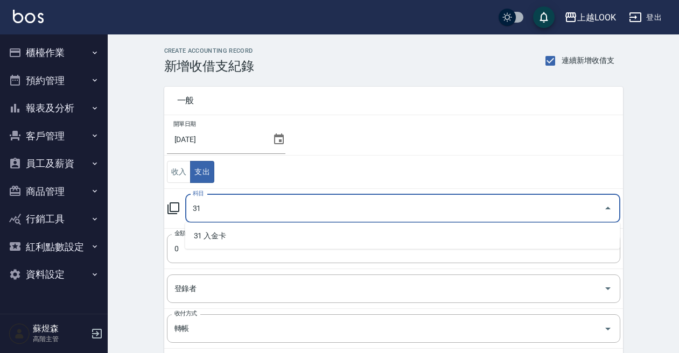
type input "3"
type input "a"
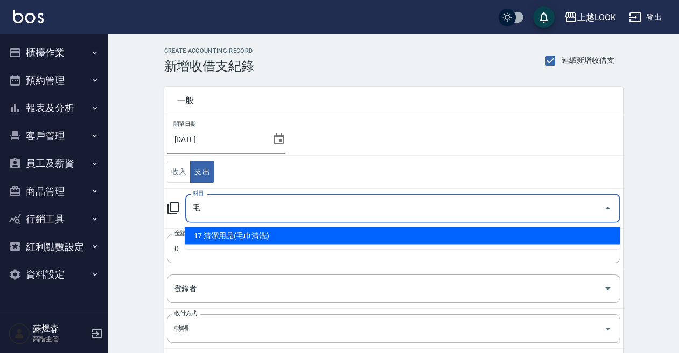
click at [213, 228] on li "17 清潔用品(毛巾清洗)" at bounding box center [402, 236] width 435 height 18
type input "17 清潔用品(毛巾清洗)"
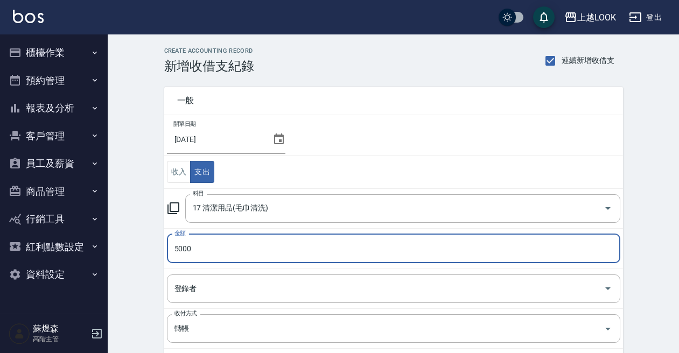
type input "5000"
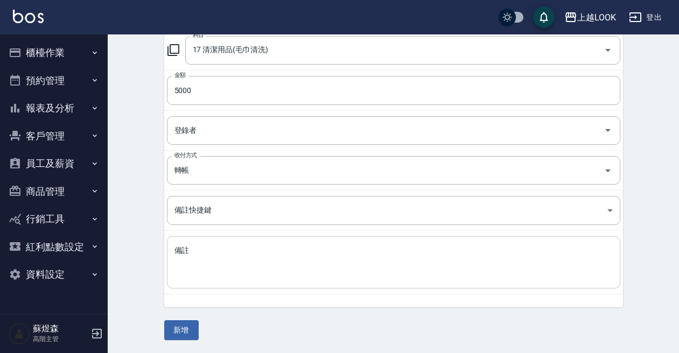
scroll to position [158, 0]
click at [182, 322] on button "新增" at bounding box center [181, 331] width 34 height 20
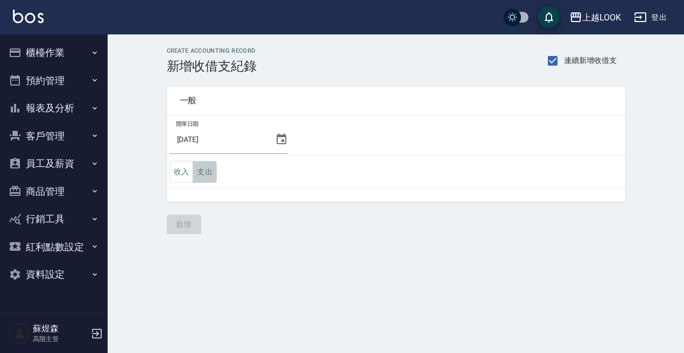
click at [213, 176] on button "支出" at bounding box center [205, 172] width 24 height 22
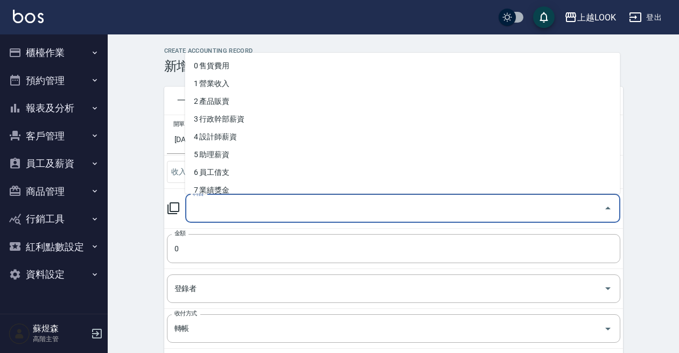
click at [284, 204] on input "科目" at bounding box center [394, 208] width 409 height 19
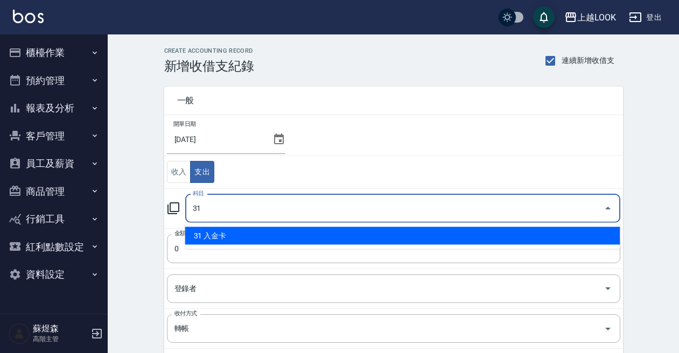
click at [265, 235] on li "31 入金卡" at bounding box center [402, 236] width 435 height 18
type input "31 入金卡"
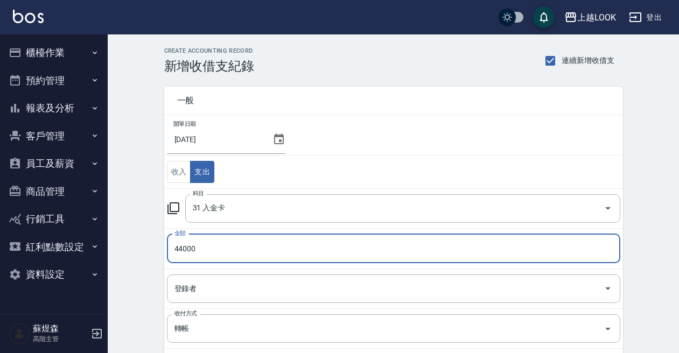
type input "44000"
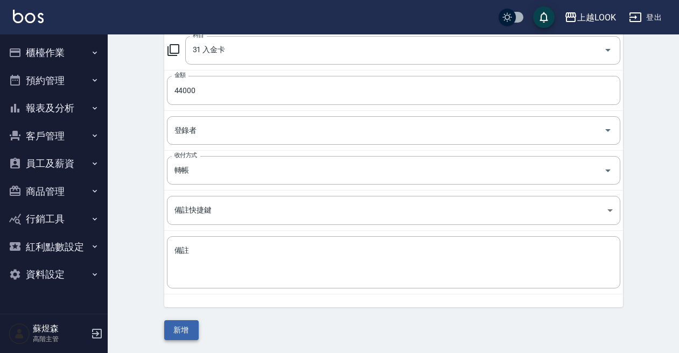
scroll to position [158, 0]
click at [186, 328] on button "新增" at bounding box center [181, 331] width 34 height 20
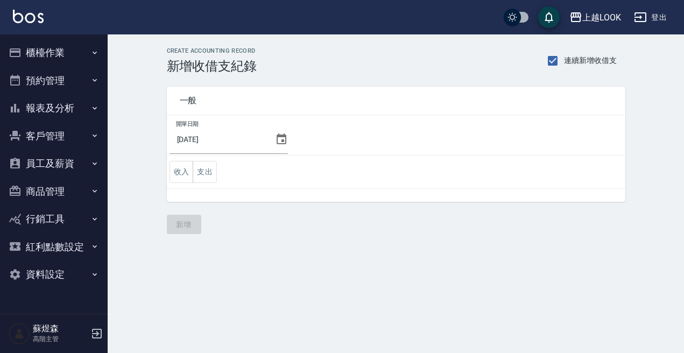
click at [276, 140] on icon at bounding box center [281, 139] width 13 height 13
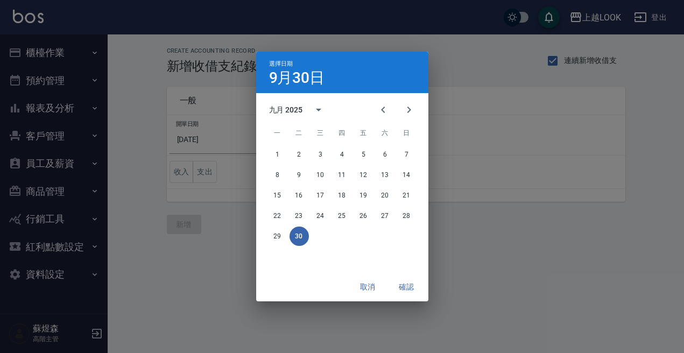
click at [182, 172] on div "選擇日期 9月30日 九月 2025 一 二 三 四 五 六 日 1 2 3 4 5 6 7 8 9 10 11 12 13 14 15 16 17 18 1…" at bounding box center [342, 176] width 684 height 353
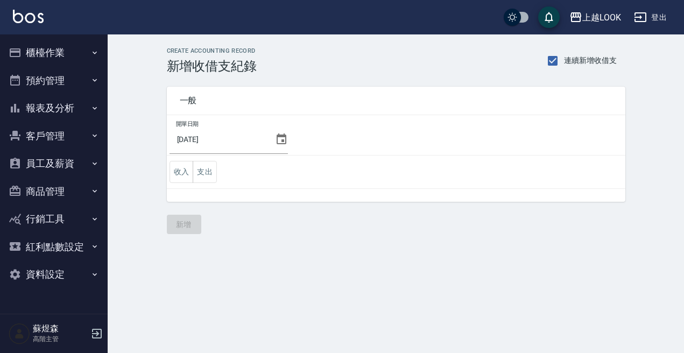
click at [182, 172] on button "收入" at bounding box center [182, 172] width 24 height 22
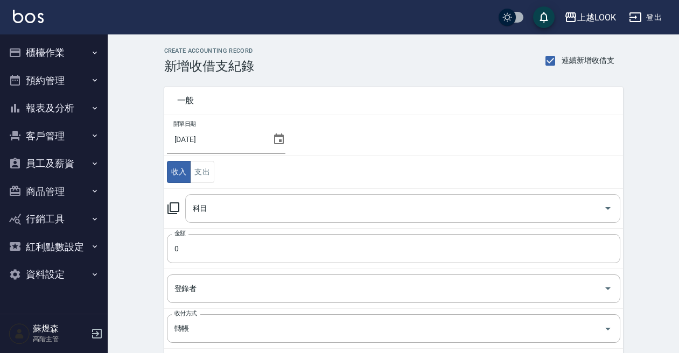
click at [221, 216] on input "科目" at bounding box center [394, 208] width 409 height 19
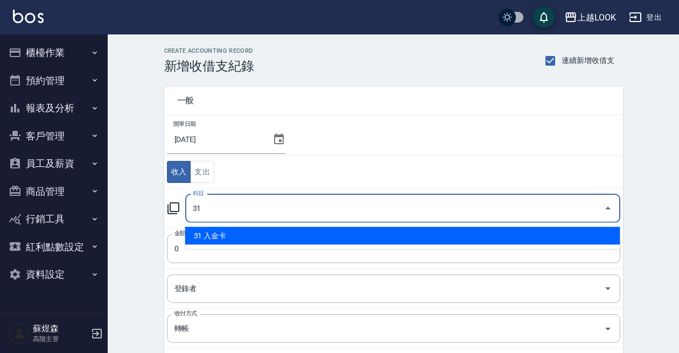
click at [215, 236] on li "31 入金卡" at bounding box center [402, 236] width 435 height 18
type input "31 入金卡"
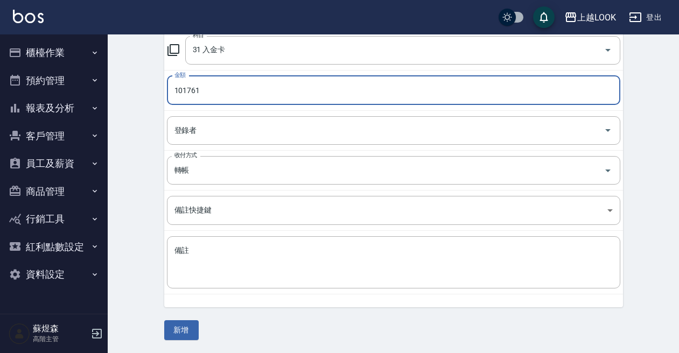
scroll to position [158, 0]
type input "101761"
click at [184, 330] on button "新增" at bounding box center [181, 331] width 34 height 20
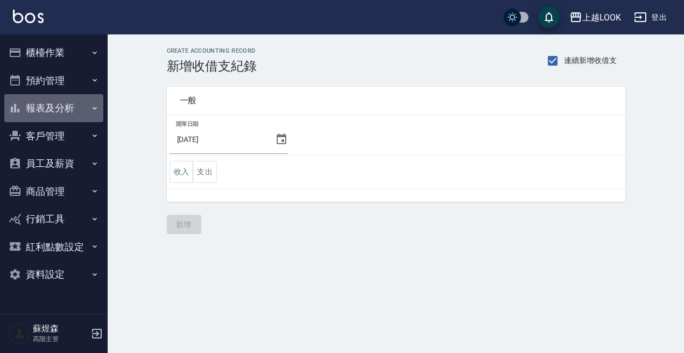
click at [66, 109] on button "報表及分析" at bounding box center [53, 108] width 99 height 28
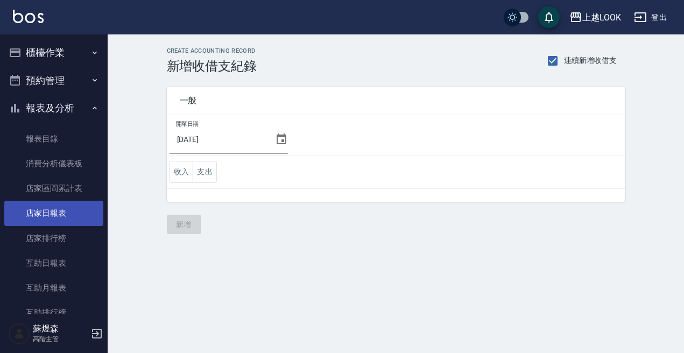
click at [54, 213] on link "店家日報表" at bounding box center [53, 213] width 99 height 25
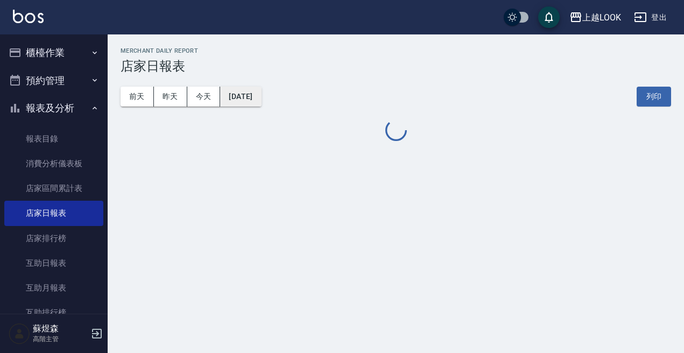
click at [261, 98] on button "2025/10/09" at bounding box center [240, 97] width 41 height 20
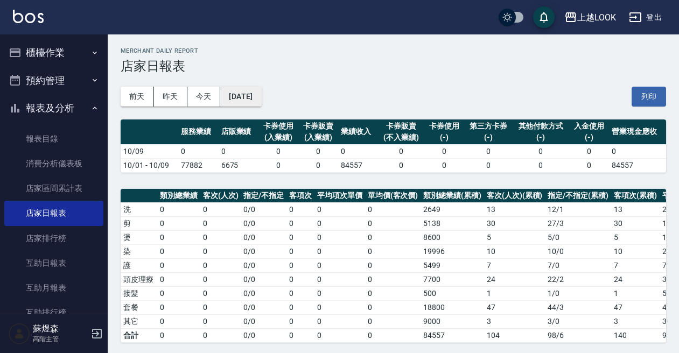
click at [261, 102] on button "2025/10/09" at bounding box center [240, 97] width 41 height 20
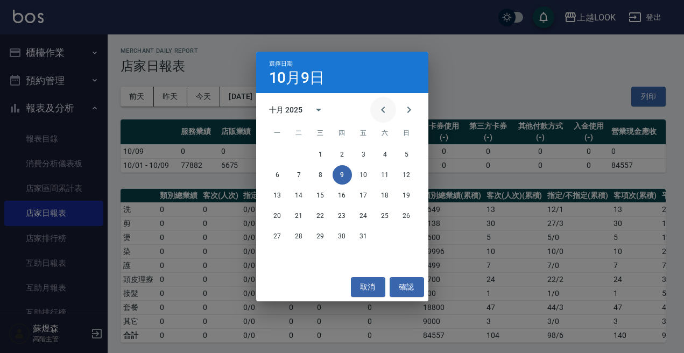
click at [378, 110] on icon "Previous month" at bounding box center [383, 109] width 13 height 13
click at [297, 240] on button "30" at bounding box center [299, 236] width 19 height 19
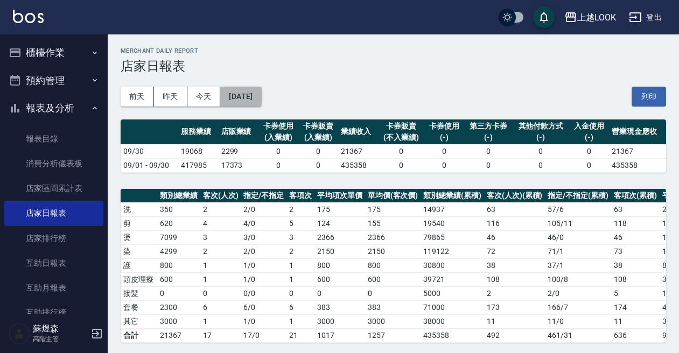
click at [261, 94] on button "2025/09/30" at bounding box center [240, 97] width 41 height 20
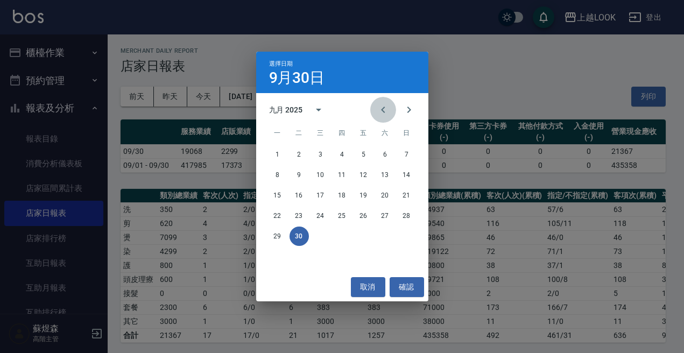
click at [385, 109] on icon "Previous month" at bounding box center [383, 109] width 13 height 13
click at [405, 235] on button "31" at bounding box center [406, 236] width 19 height 19
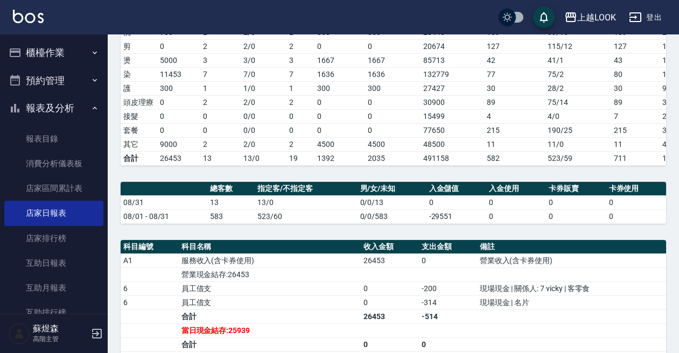
scroll to position [140, 0]
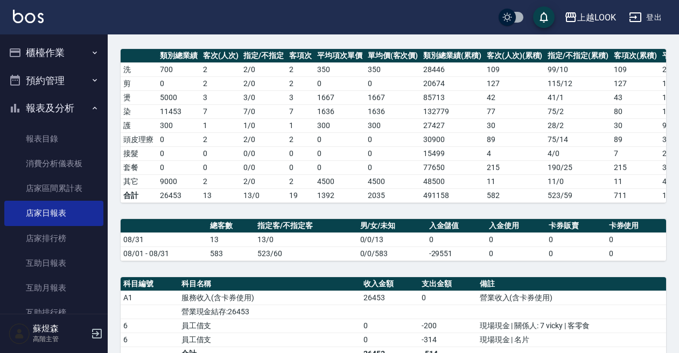
click at [42, 51] on button "櫃檯作業" at bounding box center [53, 53] width 99 height 28
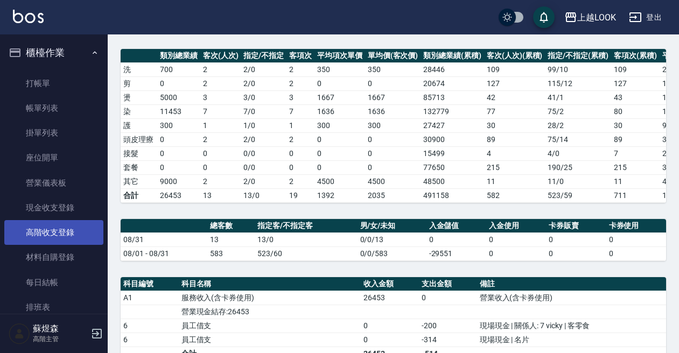
click at [56, 228] on link "高階收支登錄" at bounding box center [53, 232] width 99 height 25
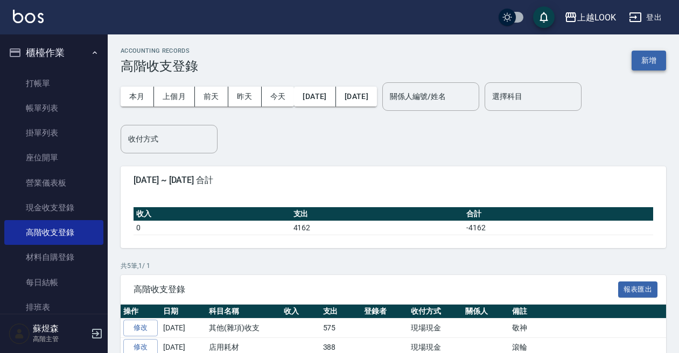
click at [644, 63] on button "新增" at bounding box center [648, 61] width 34 height 20
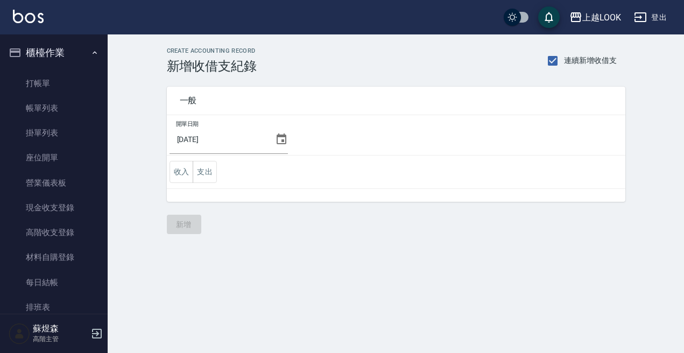
click at [279, 142] on icon at bounding box center [282, 138] width 10 height 11
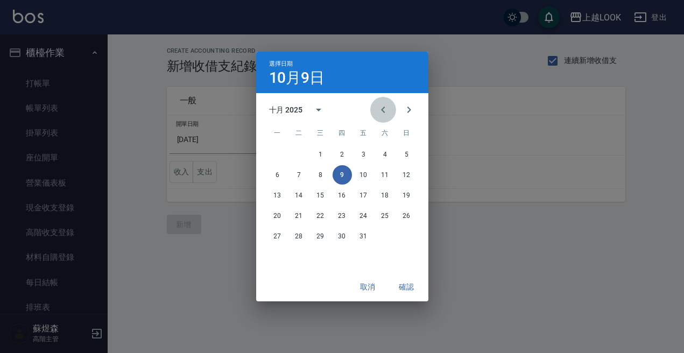
click at [388, 105] on icon "Previous month" at bounding box center [383, 109] width 13 height 13
click at [298, 237] on button "30" at bounding box center [299, 236] width 19 height 19
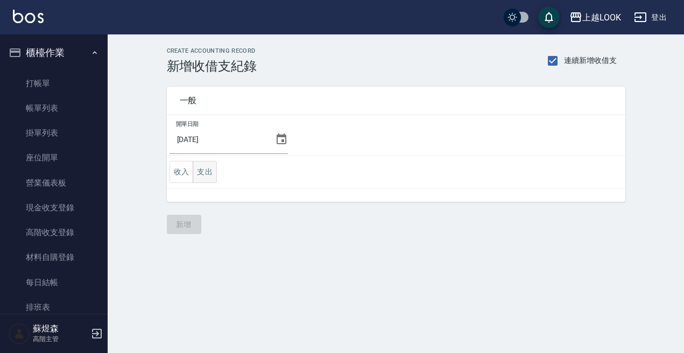
click at [206, 168] on button "支出" at bounding box center [205, 172] width 24 height 22
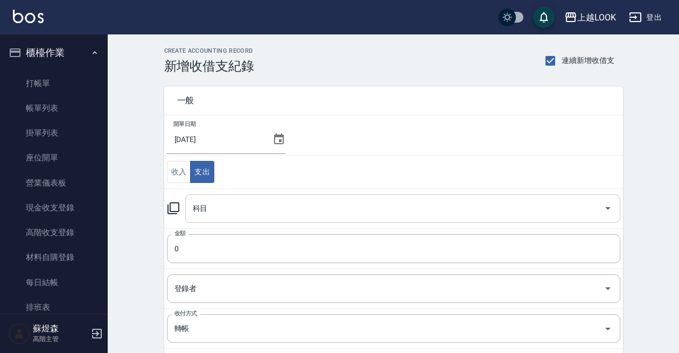
click at [231, 208] on input "科目" at bounding box center [394, 208] width 409 height 19
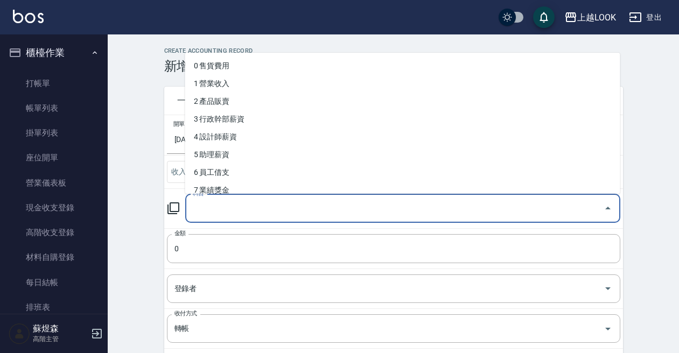
type input "3"
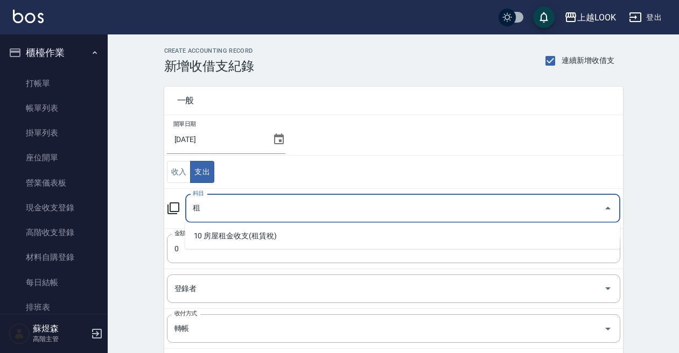
click at [226, 228] on li "10 房屋租金收支(租賃稅)" at bounding box center [402, 236] width 435 height 18
type input "10 房屋租金收支(租賃稅)"
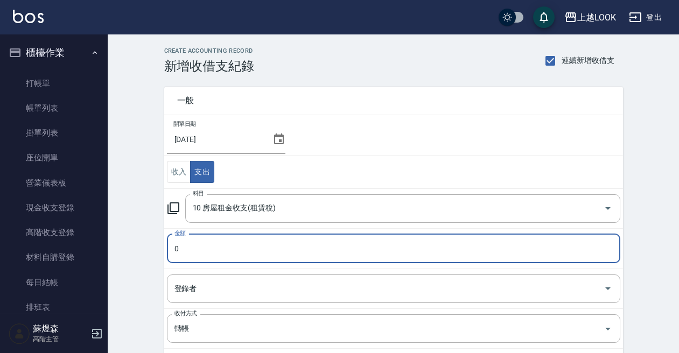
click at [224, 242] on input "0" at bounding box center [393, 248] width 453 height 29
type input "58000"
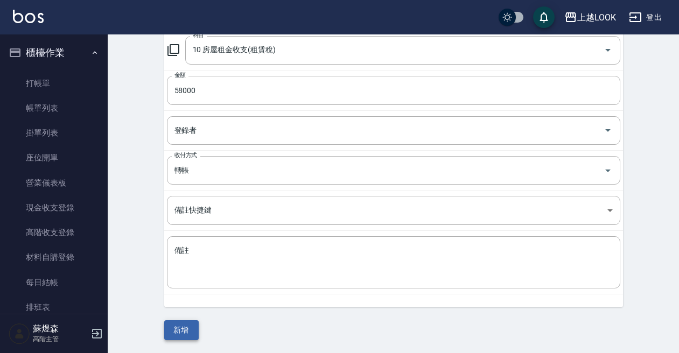
scroll to position [158, 0]
click at [187, 326] on button "新增" at bounding box center [181, 331] width 34 height 20
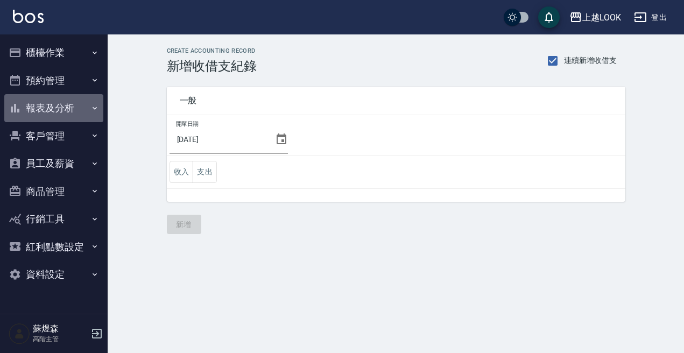
click at [52, 111] on button "報表及分析" at bounding box center [53, 108] width 99 height 28
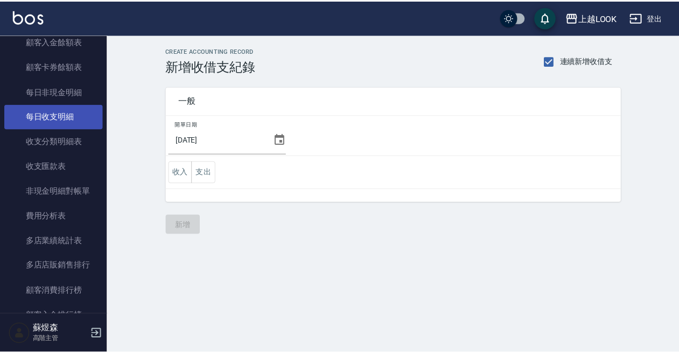
scroll to position [894, 0]
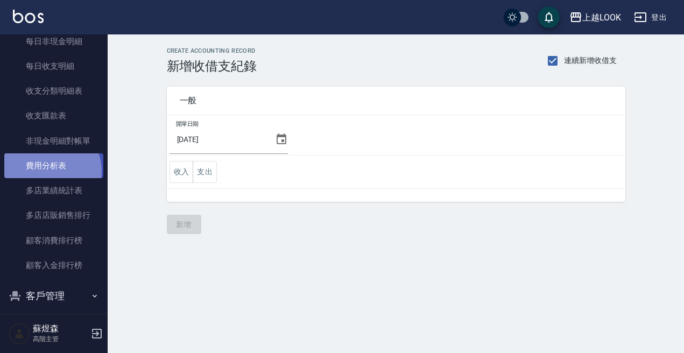
click at [51, 165] on link "費用分析表" at bounding box center [53, 165] width 99 height 25
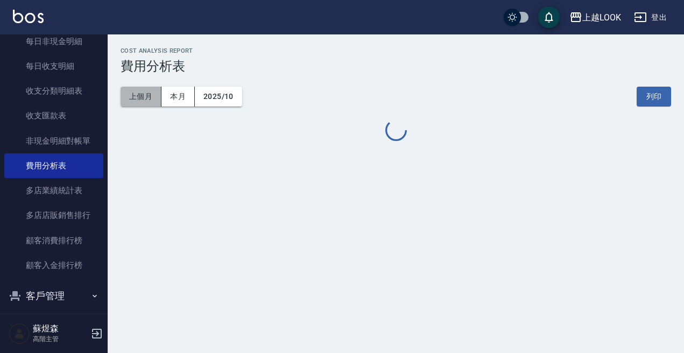
click at [146, 98] on button "上個月" at bounding box center [141, 97] width 41 height 20
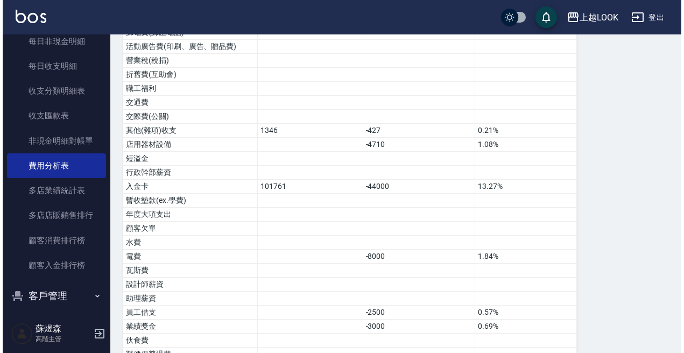
scroll to position [707, 0]
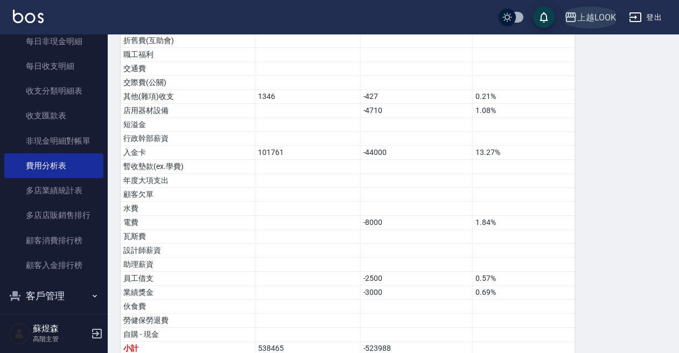
click at [596, 13] on div "上越LOOK" at bounding box center [596, 17] width 39 height 13
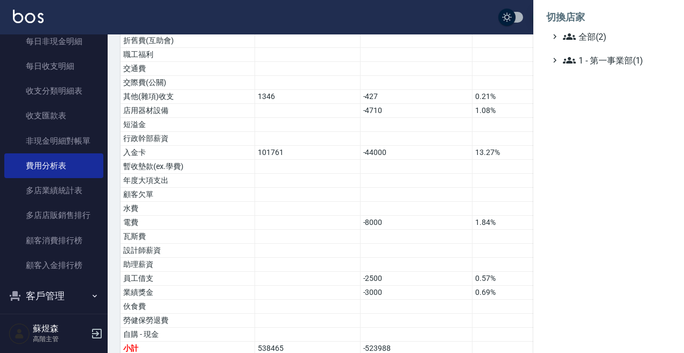
click at [579, 29] on li "切換店家" at bounding box center [608, 17] width 125 height 26
click at [583, 36] on span "全部(2)" at bounding box center [615, 36] width 104 height 13
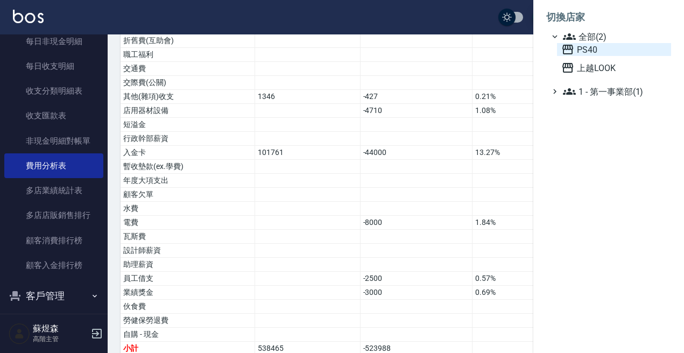
click at [597, 45] on span "PS40" at bounding box center [613, 49] width 105 height 13
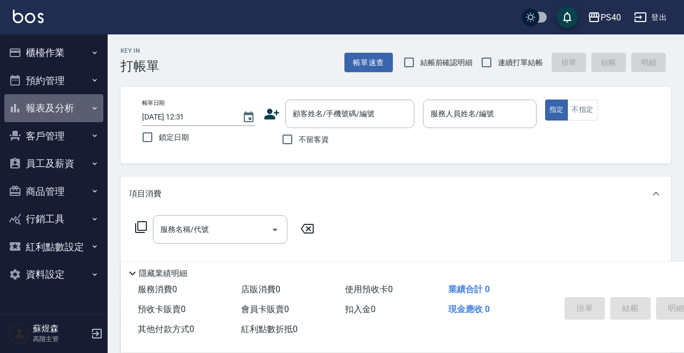
click at [60, 107] on button "報表及分析" at bounding box center [53, 108] width 99 height 28
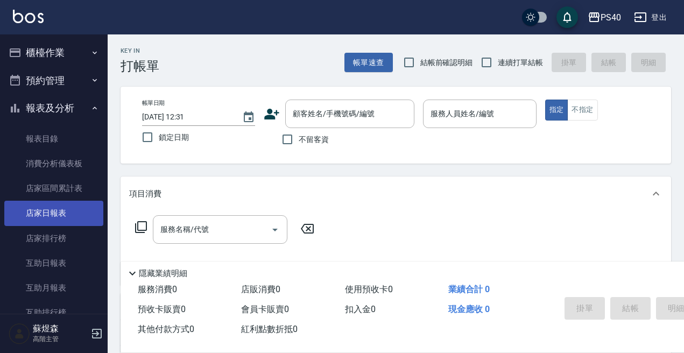
click at [53, 212] on link "店家日報表" at bounding box center [53, 213] width 99 height 25
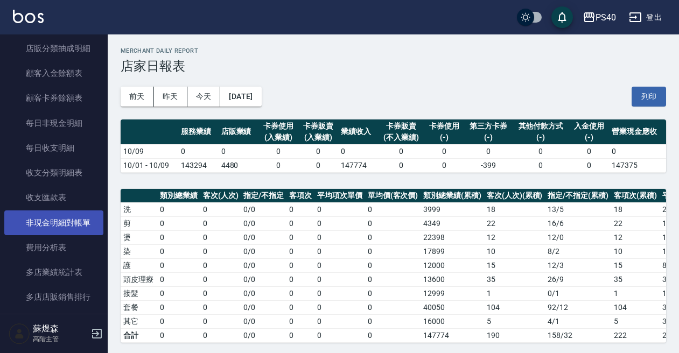
scroll to position [814, 0]
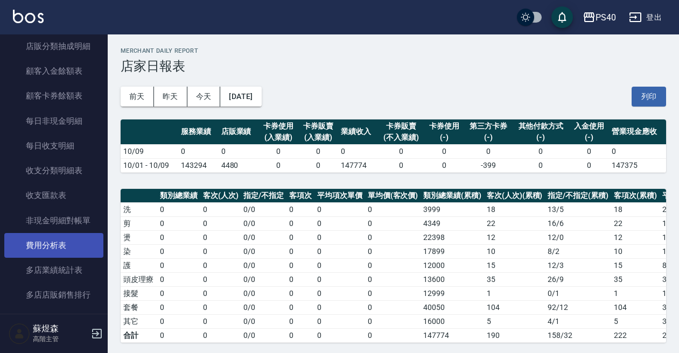
click at [52, 242] on link "費用分析表" at bounding box center [53, 245] width 99 height 25
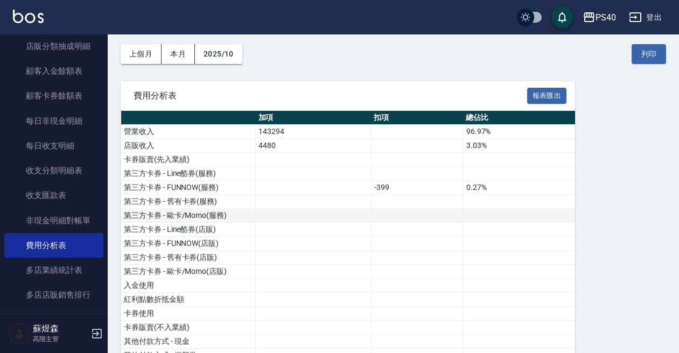
scroll to position [43, 0]
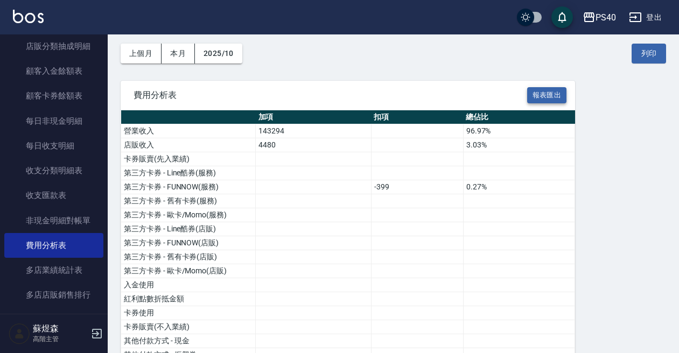
click at [546, 97] on button "報表匯出" at bounding box center [547, 95] width 40 height 17
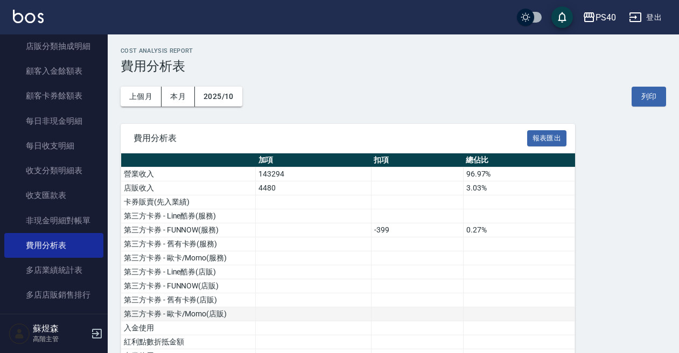
scroll to position [0, 0]
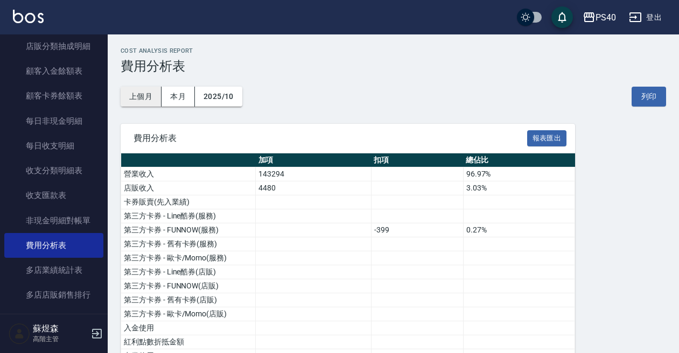
click at [144, 101] on button "上個月" at bounding box center [141, 97] width 41 height 20
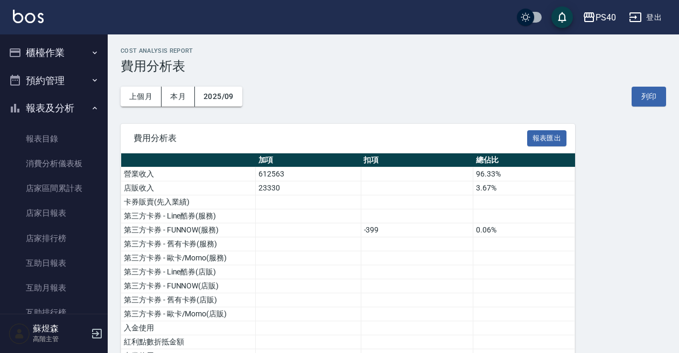
click at [58, 54] on button "櫃檯作業" at bounding box center [53, 53] width 99 height 28
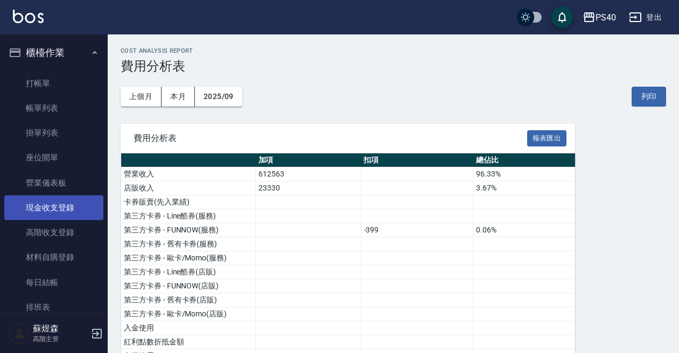
click at [67, 217] on link "現金收支登錄" at bounding box center [53, 207] width 99 height 25
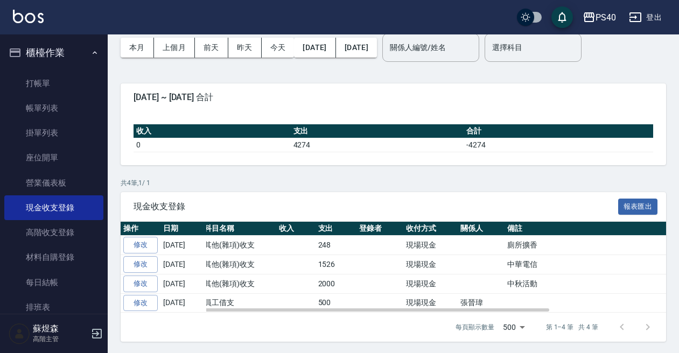
scroll to position [48, 0]
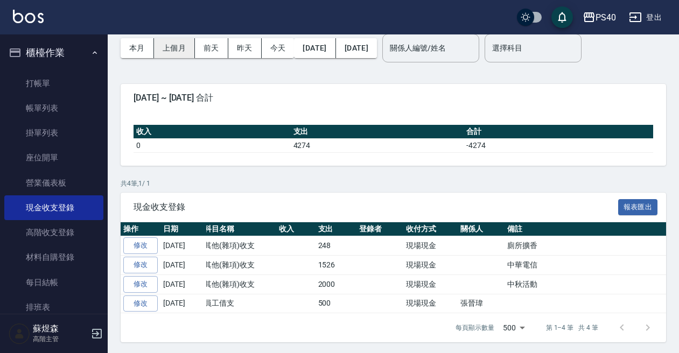
click at [186, 56] on button "上個月" at bounding box center [174, 48] width 41 height 20
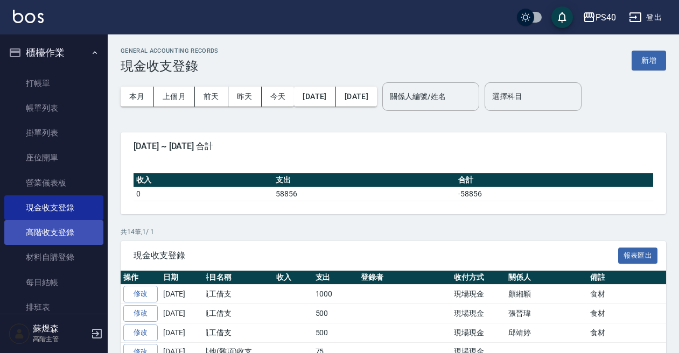
click at [68, 229] on link "高階收支登錄" at bounding box center [53, 232] width 99 height 25
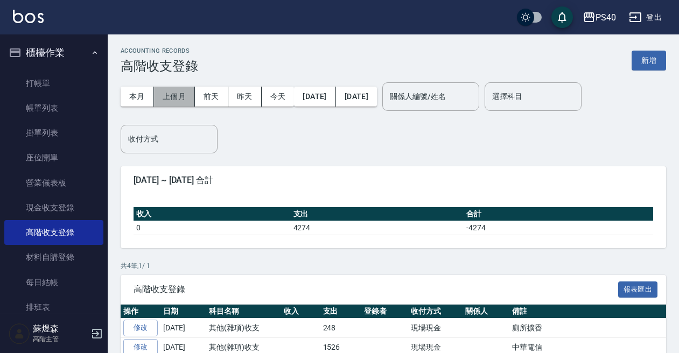
click at [175, 101] on button "上個月" at bounding box center [174, 97] width 41 height 20
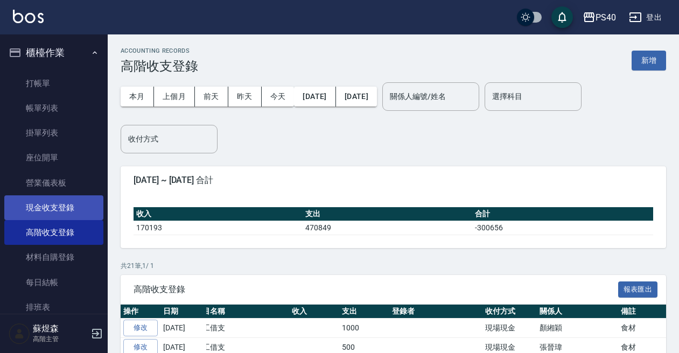
click at [73, 205] on link "現金收支登錄" at bounding box center [53, 207] width 99 height 25
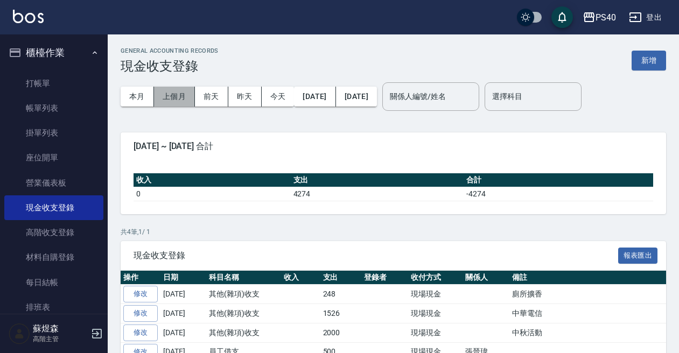
click at [167, 92] on button "上個月" at bounding box center [174, 97] width 41 height 20
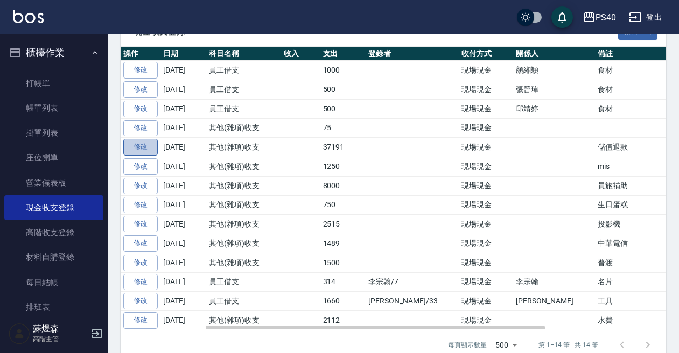
click at [145, 144] on link "修改" at bounding box center [140, 147] width 34 height 17
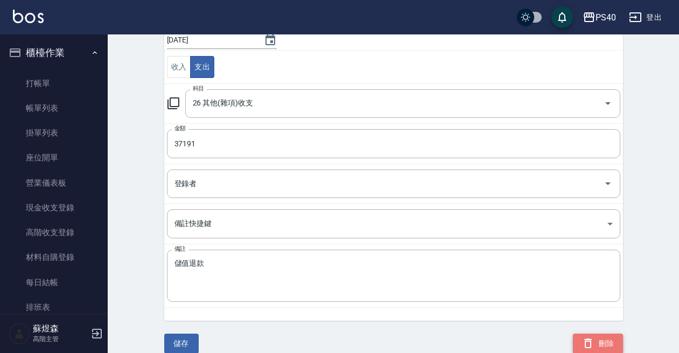
click at [599, 341] on button "刪除" at bounding box center [598, 344] width 50 height 20
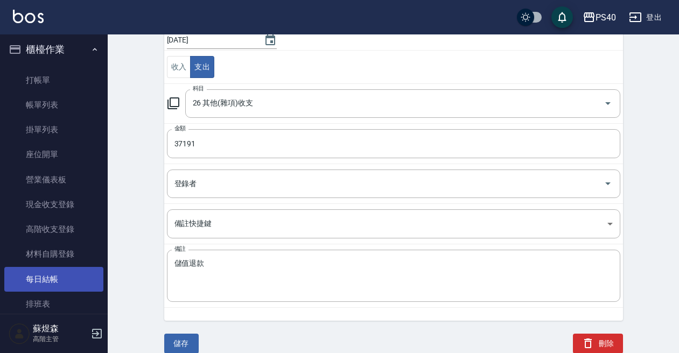
click at [51, 277] on link "每日結帳" at bounding box center [53, 279] width 99 height 25
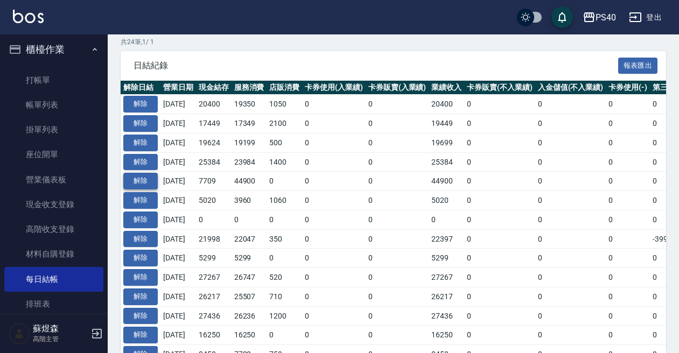
click at [145, 177] on button "解除" at bounding box center [140, 181] width 34 height 17
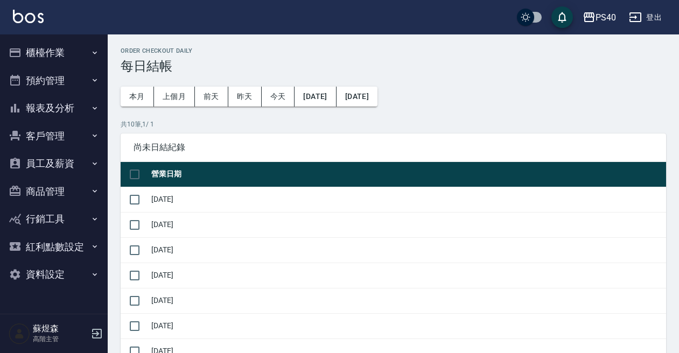
scroll to position [420, 0]
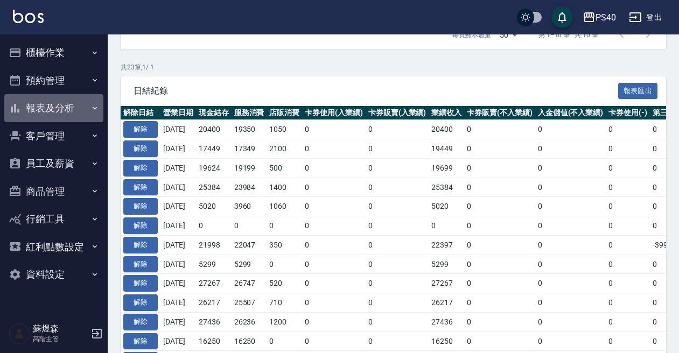
click at [57, 101] on button "報表及分析" at bounding box center [53, 108] width 99 height 28
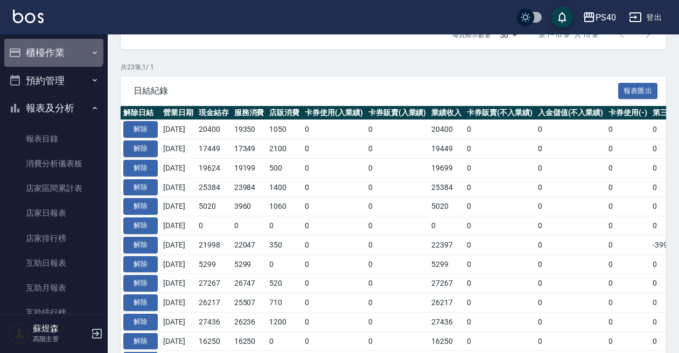
click at [53, 43] on button "櫃檯作業" at bounding box center [53, 53] width 99 height 28
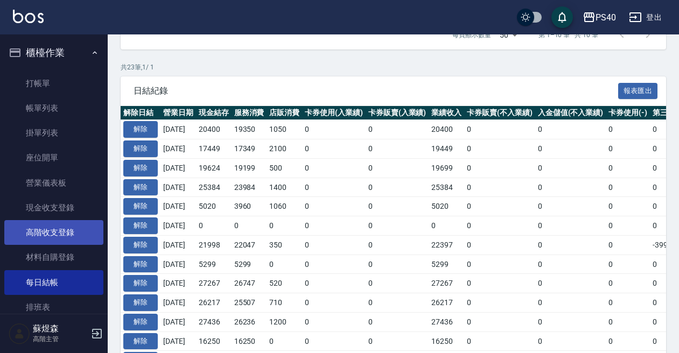
click at [58, 235] on link "高階收支登錄" at bounding box center [53, 232] width 99 height 25
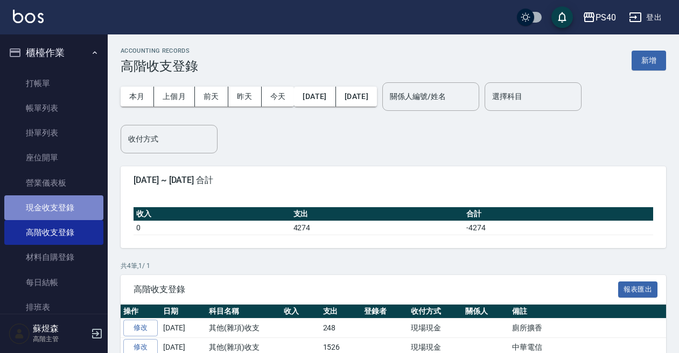
click at [67, 211] on link "現金收支登錄" at bounding box center [53, 207] width 99 height 25
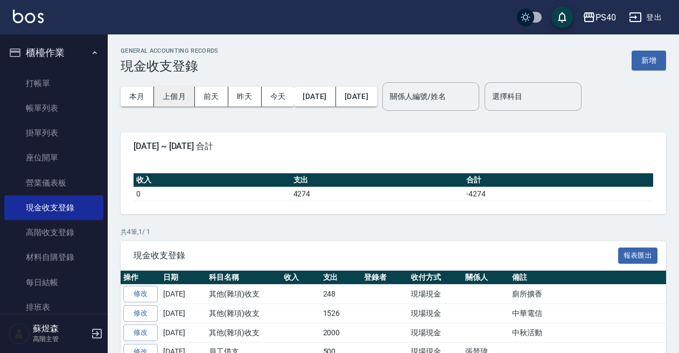
click at [179, 99] on button "上個月" at bounding box center [174, 97] width 41 height 20
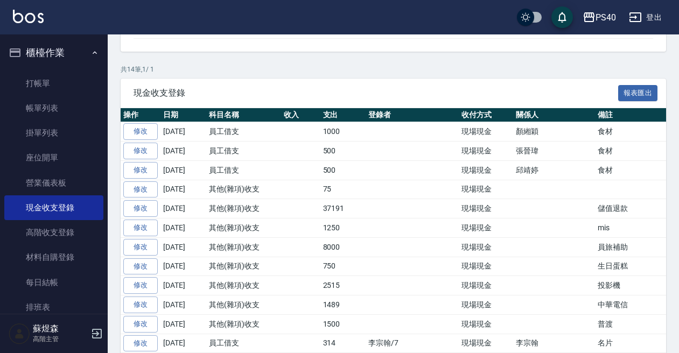
scroll to position [0, 1]
click at [148, 208] on link "修改" at bounding box center [140, 208] width 34 height 17
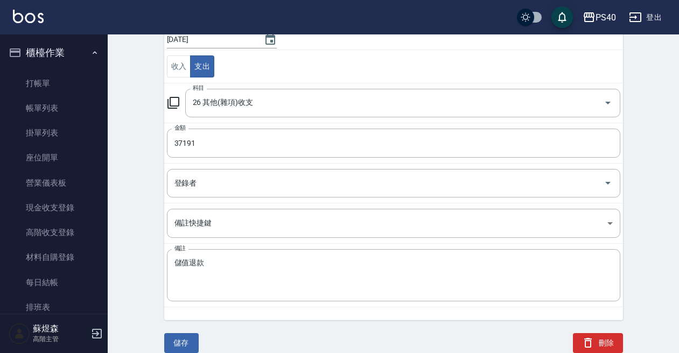
scroll to position [107, 0]
click at [590, 337] on icon "button" at bounding box center [587, 343] width 13 height 13
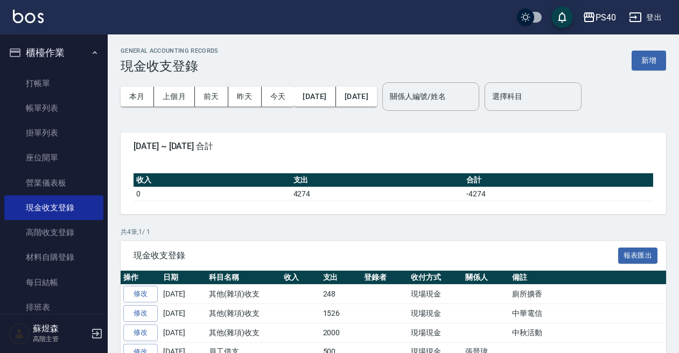
click at [65, 53] on button "櫃檯作業" at bounding box center [53, 53] width 99 height 28
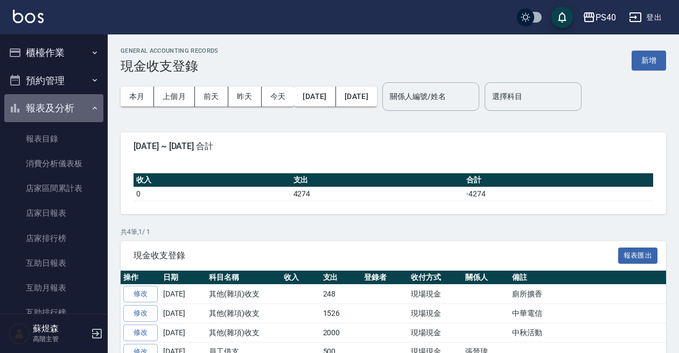
click at [73, 107] on button "報表及分析" at bounding box center [53, 108] width 99 height 28
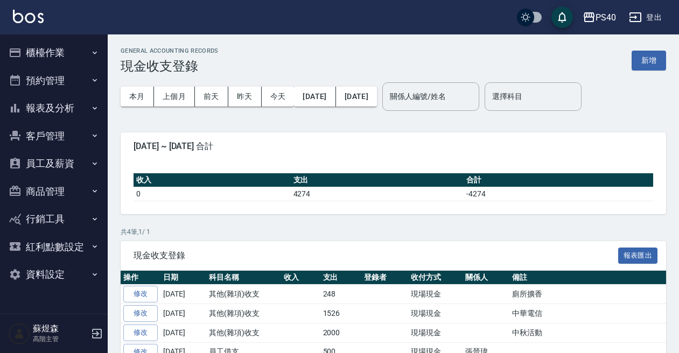
click at [60, 110] on button "報表及分析" at bounding box center [53, 108] width 99 height 28
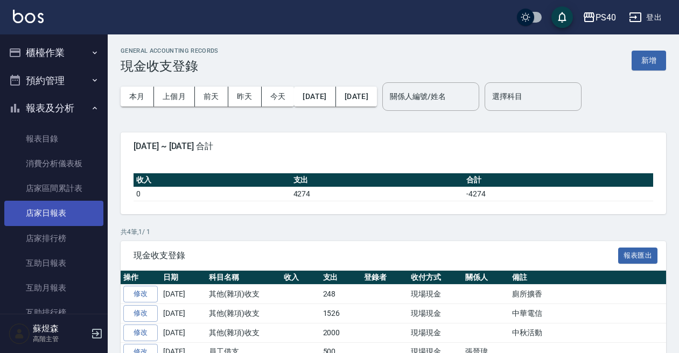
click at [62, 212] on link "店家日報表" at bounding box center [53, 213] width 99 height 25
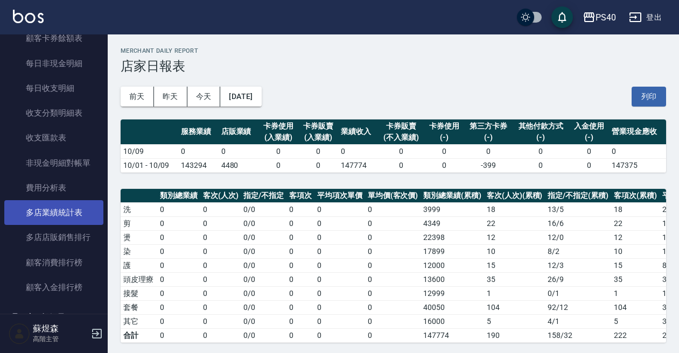
scroll to position [873, 0]
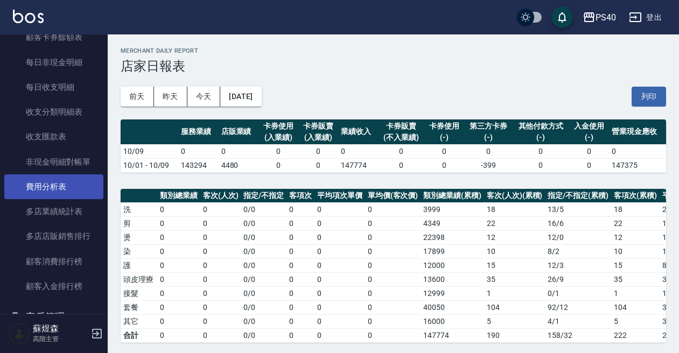
click at [61, 182] on link "費用分析表" at bounding box center [53, 186] width 99 height 25
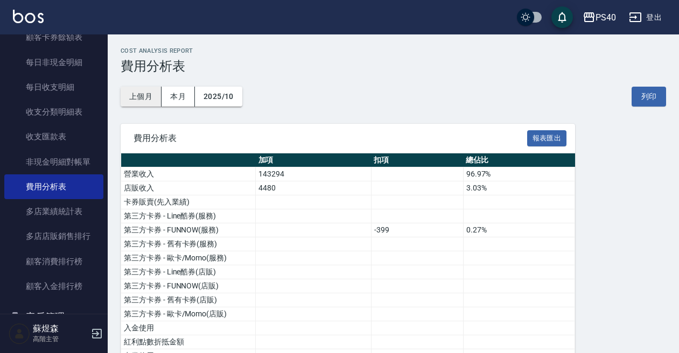
click at [140, 95] on button "上個月" at bounding box center [141, 97] width 41 height 20
click at [546, 133] on button "報表匯出" at bounding box center [547, 138] width 40 height 17
click at [596, 29] on div "PS40 登出" at bounding box center [339, 17] width 679 height 34
click at [602, 23] on div "PS40" at bounding box center [605, 17] width 20 height 13
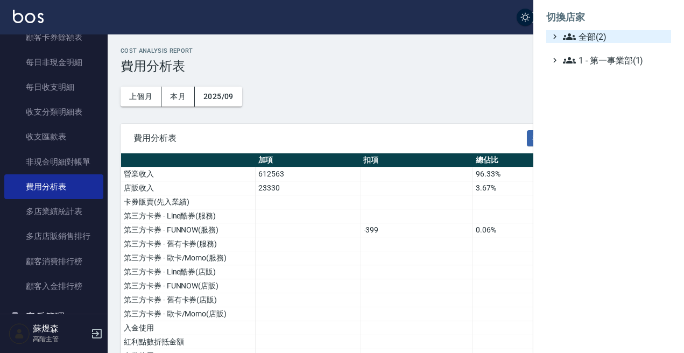
click at [598, 36] on span "全部(2)" at bounding box center [615, 36] width 104 height 13
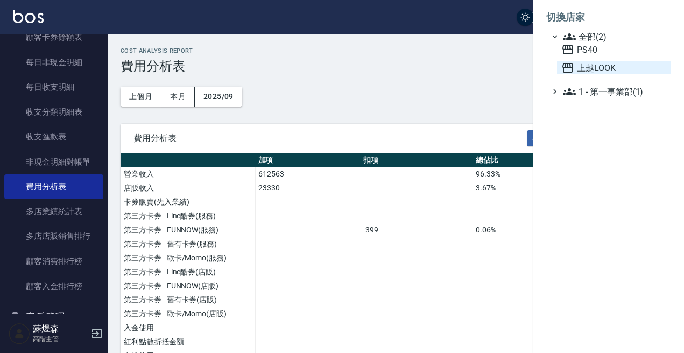
click at [594, 68] on span "上越LOOK" at bounding box center [613, 67] width 105 height 13
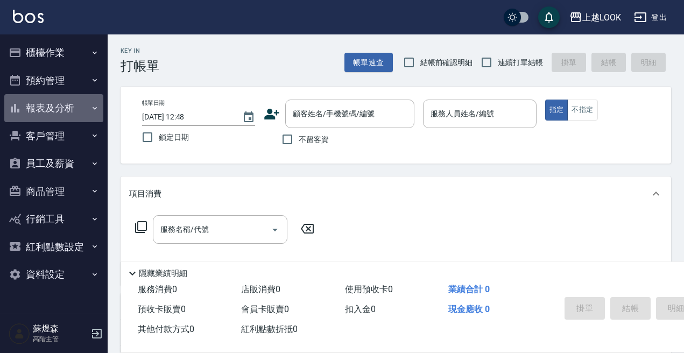
click at [67, 98] on button "報表及分析" at bounding box center [53, 108] width 99 height 28
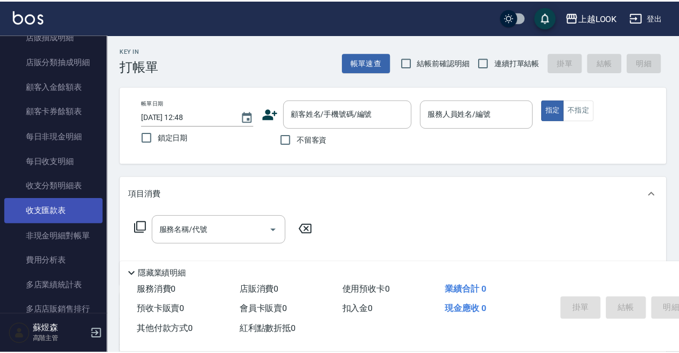
scroll to position [801, 0]
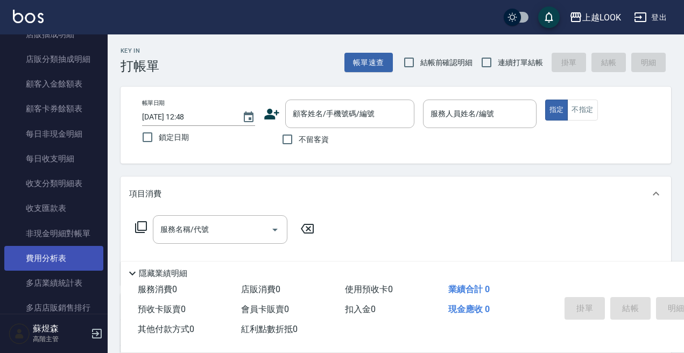
click at [57, 254] on link "費用分析表" at bounding box center [53, 258] width 99 height 25
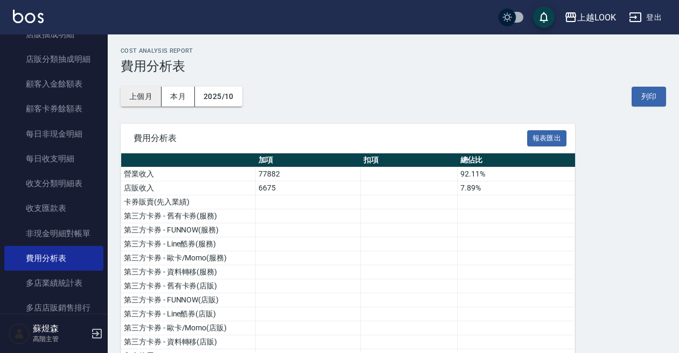
click at [154, 95] on button "上個月" at bounding box center [141, 97] width 41 height 20
click at [553, 139] on button "報表匯出" at bounding box center [547, 138] width 40 height 17
